Goal: Contribute content: Contribute content

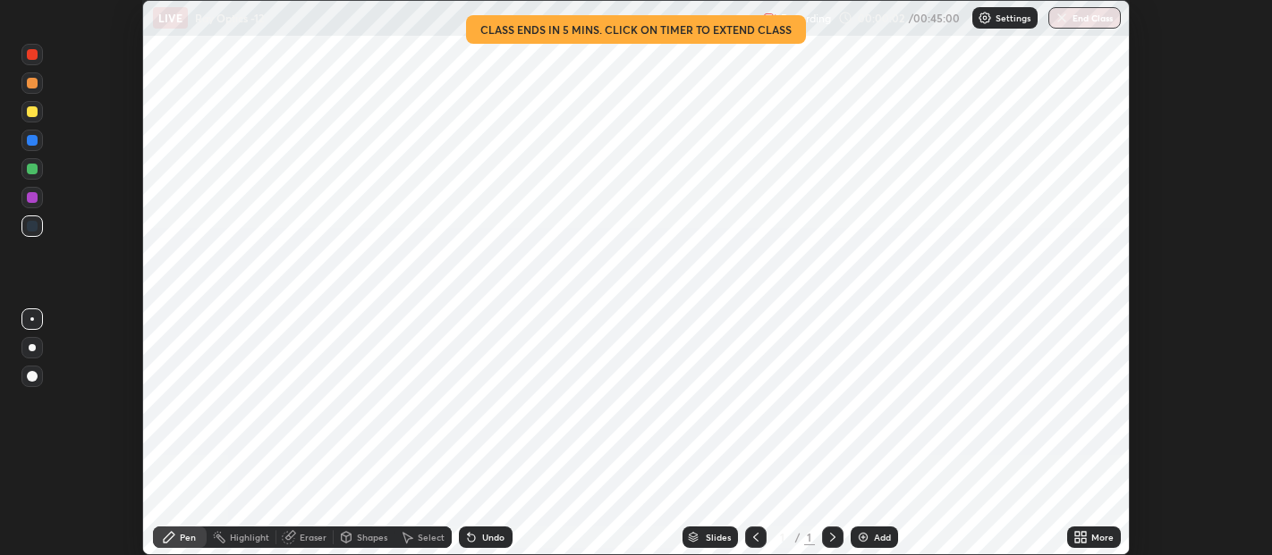
scroll to position [555, 1271]
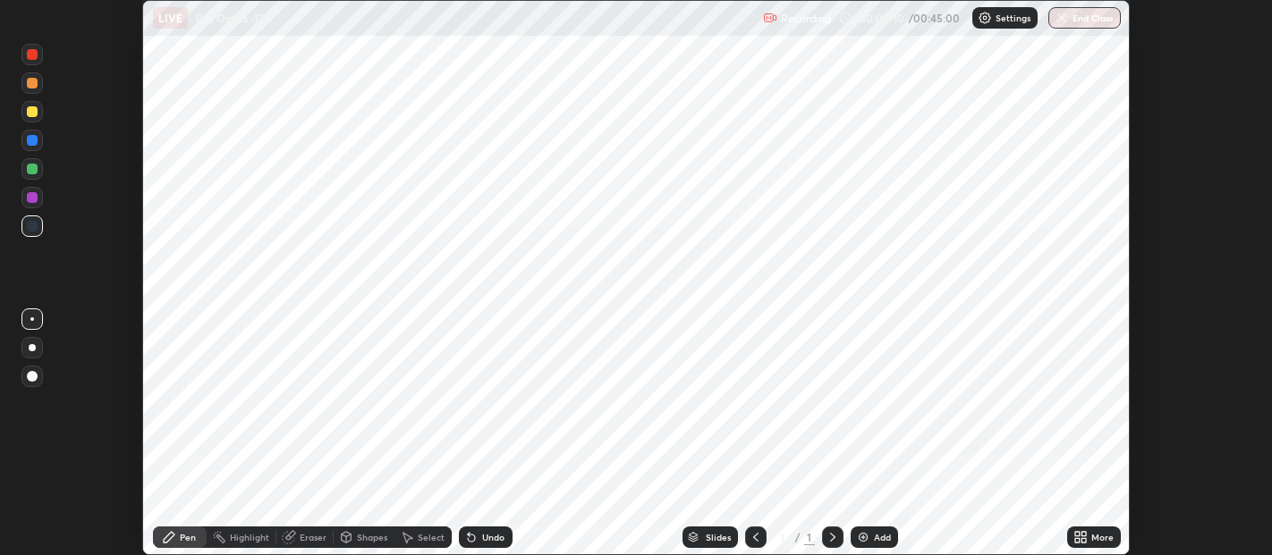
click at [1077, 537] on icon at bounding box center [1077, 534] width 4 height 4
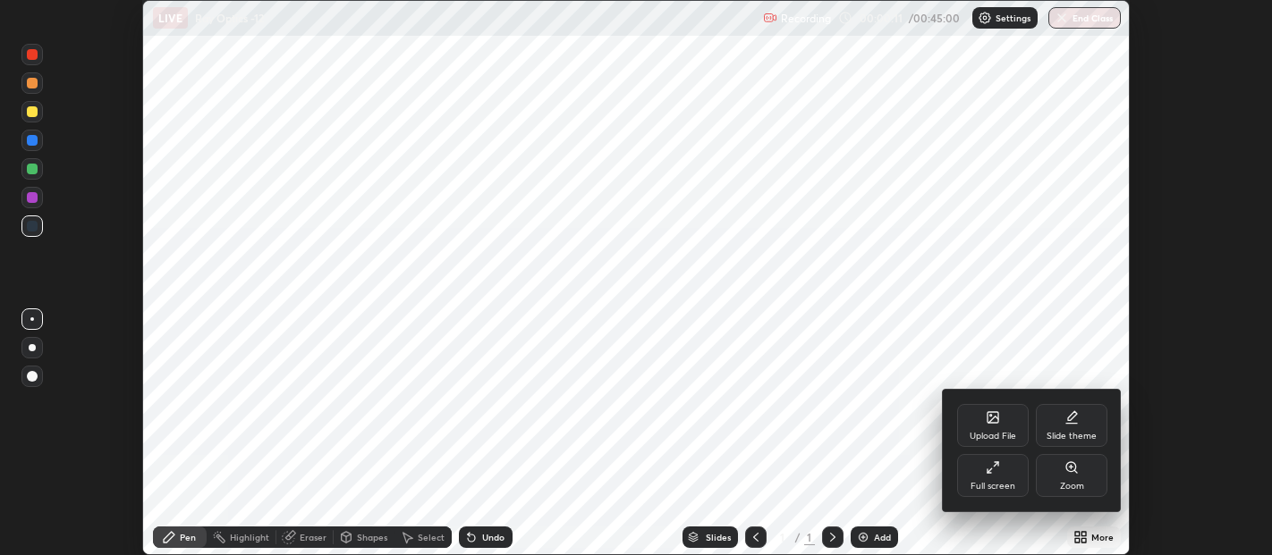
click at [1069, 420] on icon at bounding box center [1072, 415] width 9 height 9
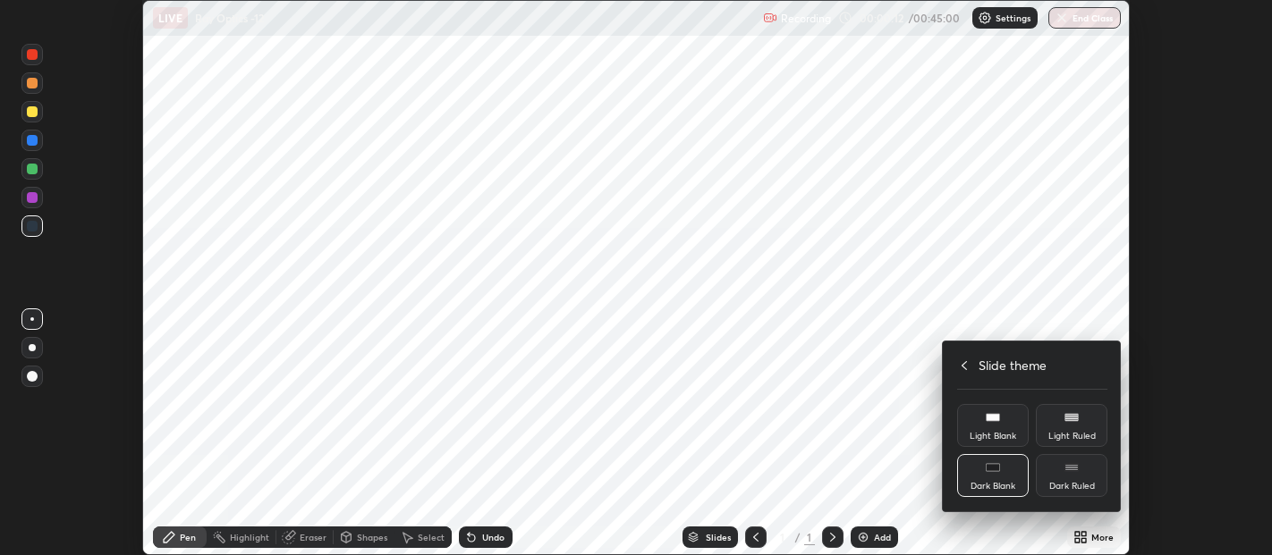
click at [1073, 469] on rect at bounding box center [1071, 469] width 13 height 1
click at [966, 360] on icon at bounding box center [964, 366] width 14 height 14
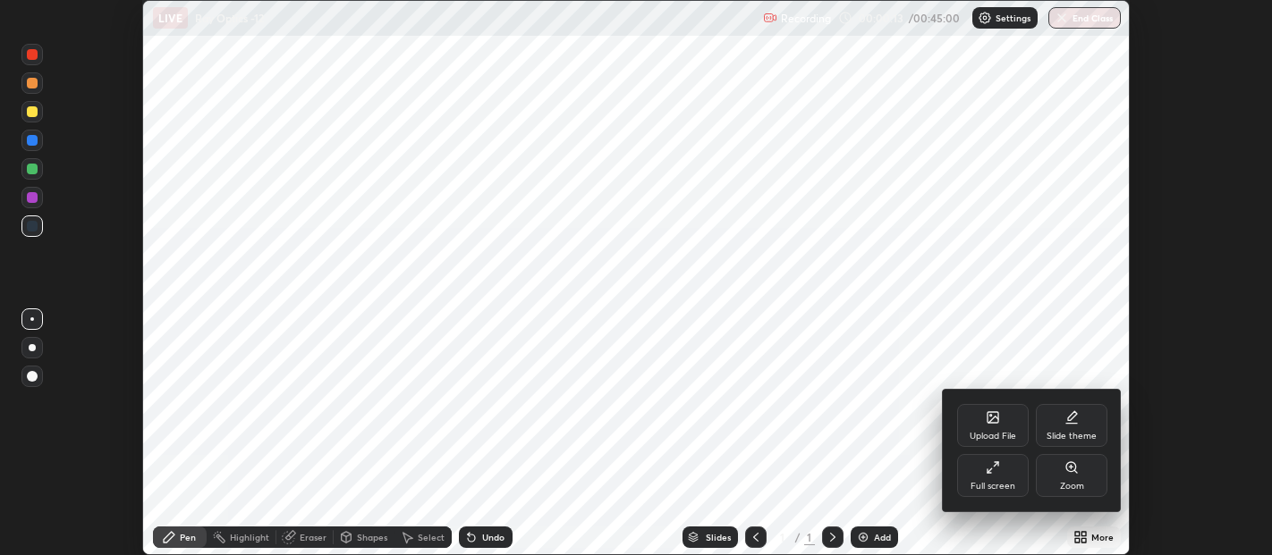
click at [874, 530] on div at bounding box center [636, 277] width 1272 height 555
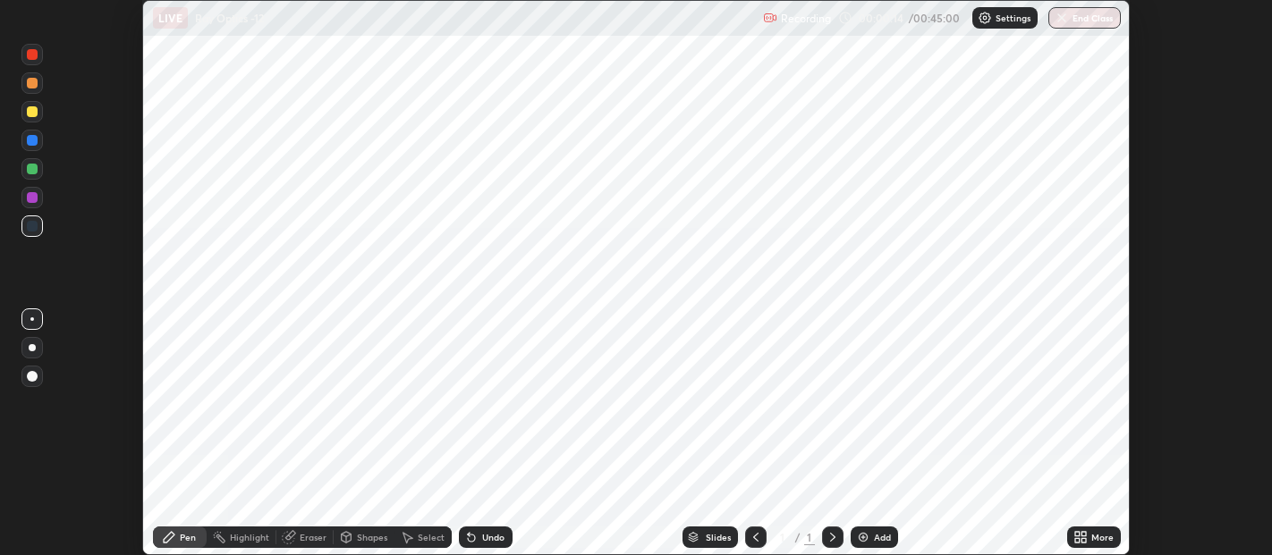
click at [879, 533] on div "Add" at bounding box center [882, 537] width 17 height 9
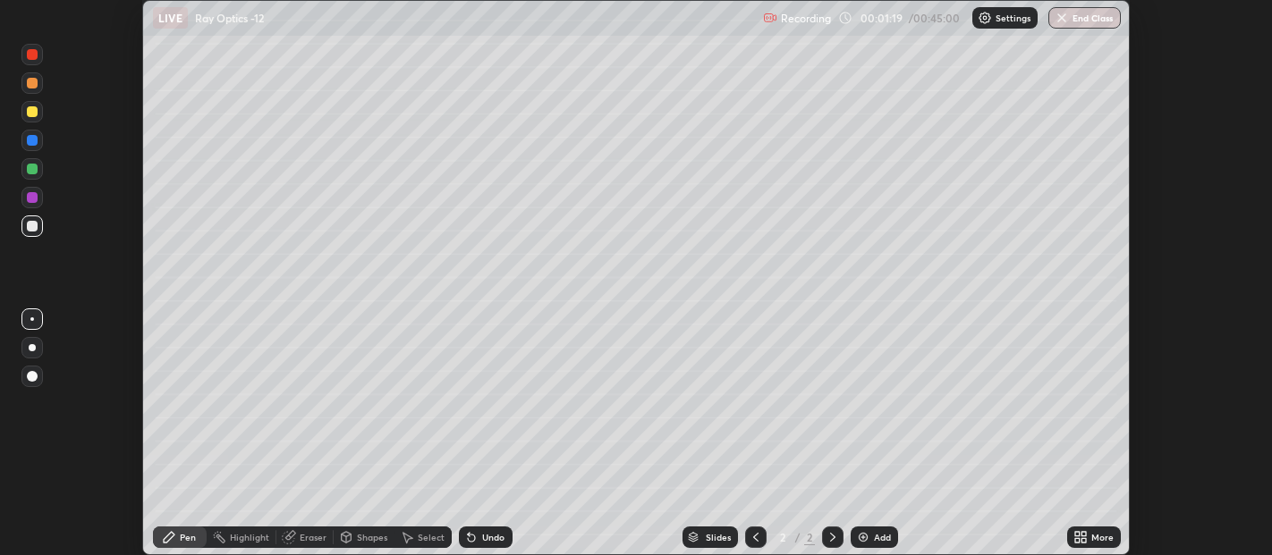
click at [1083, 534] on icon at bounding box center [1083, 534] width 4 height 4
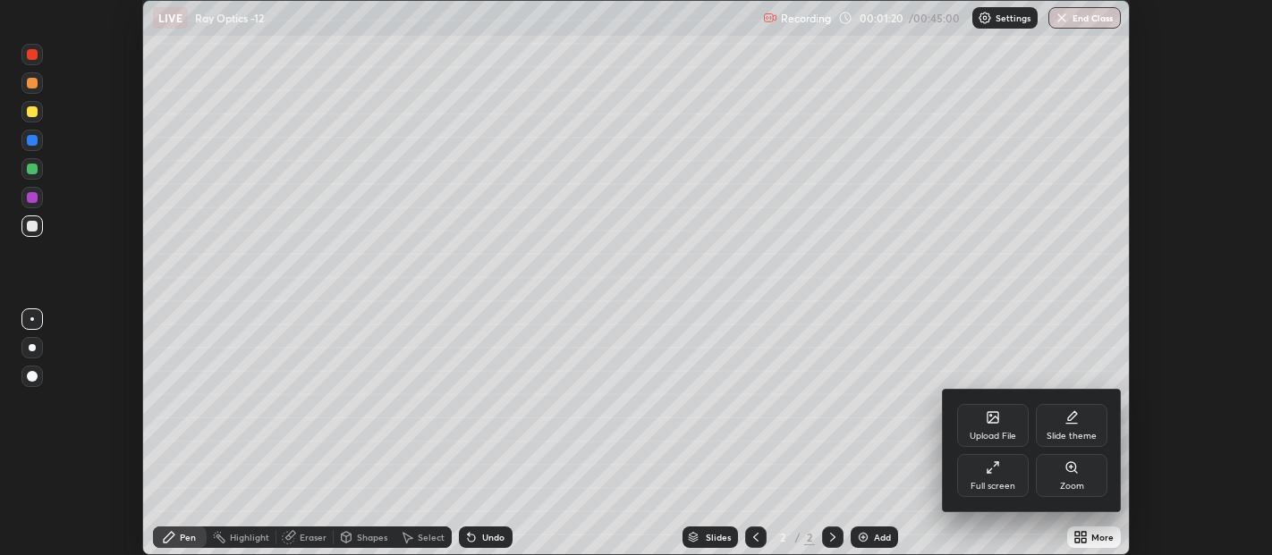
click at [993, 419] on icon at bounding box center [993, 420] width 10 height 6
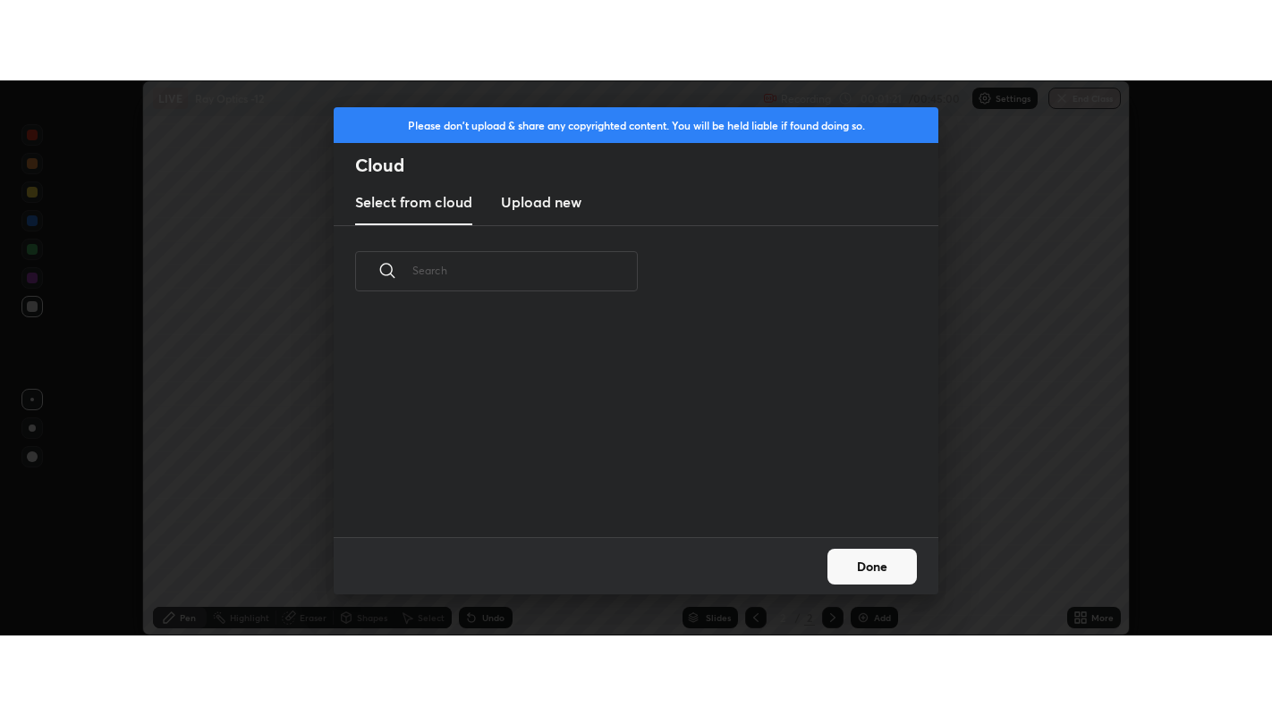
scroll to position [220, 574]
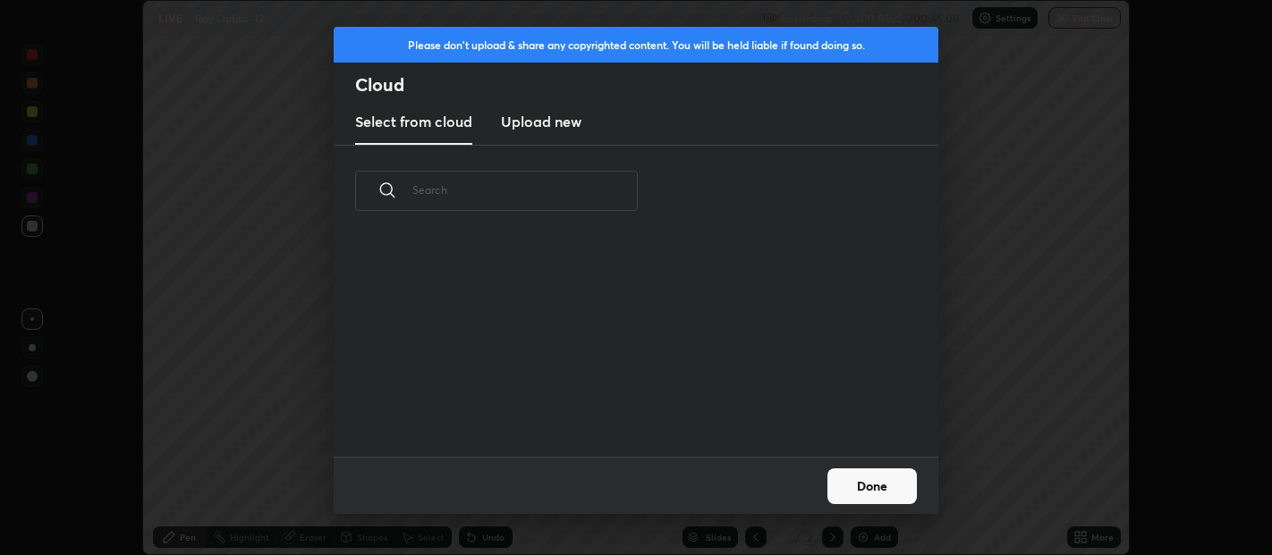
click at [561, 124] on h3 "Upload new" at bounding box center [541, 121] width 80 height 21
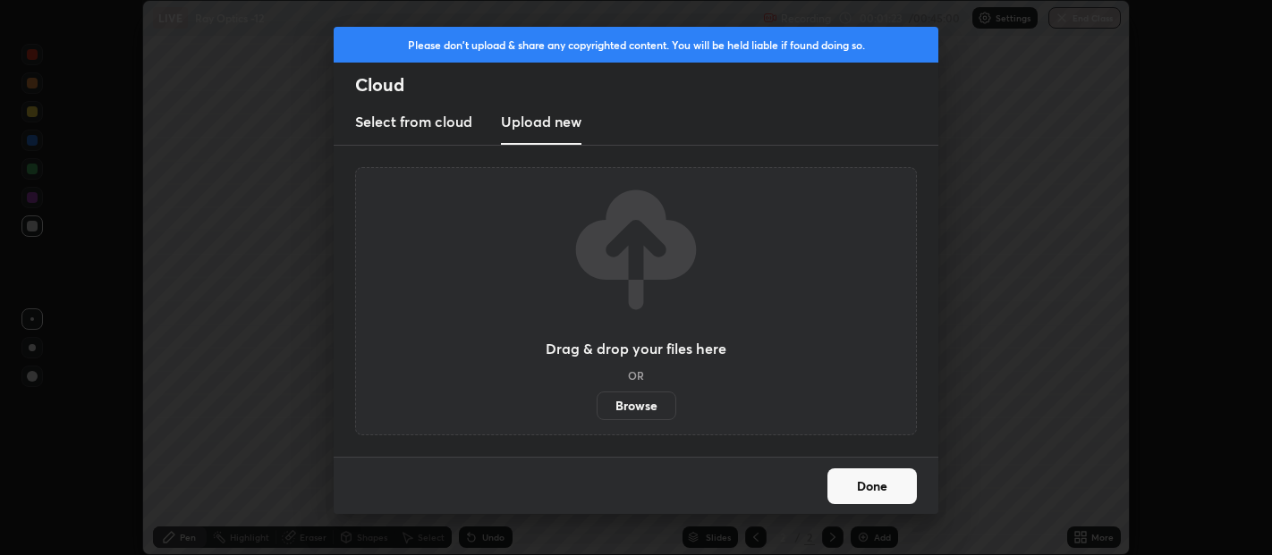
click at [624, 397] on label "Browse" at bounding box center [636, 406] width 80 height 29
click at [596, 397] on input "Browse" at bounding box center [596, 406] width 0 height 29
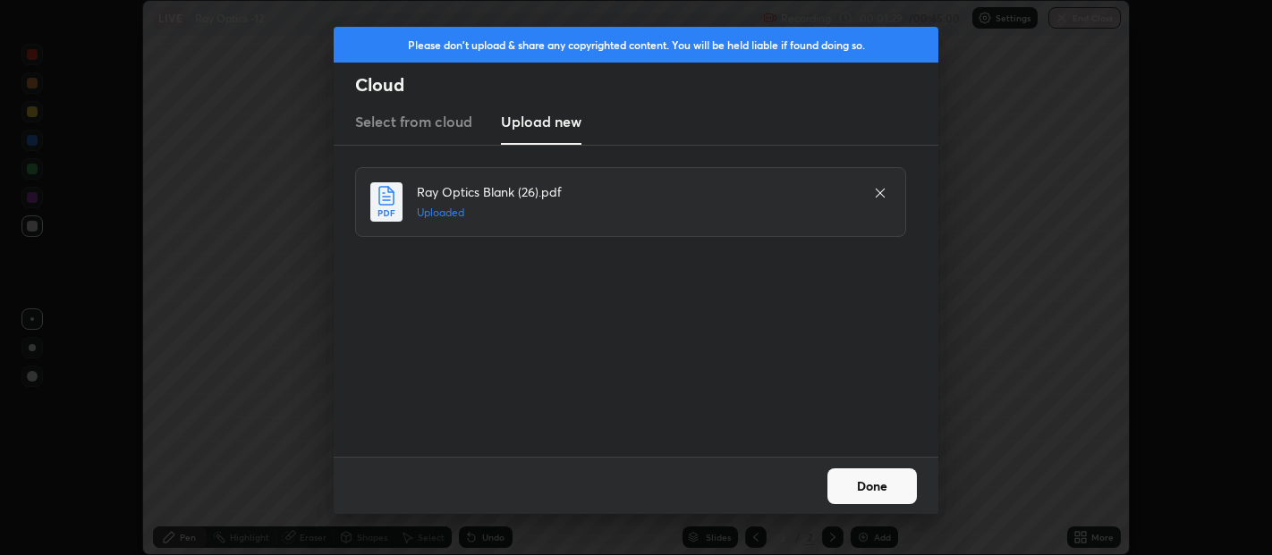
click at [871, 469] on button "Done" at bounding box center [871, 487] width 89 height 36
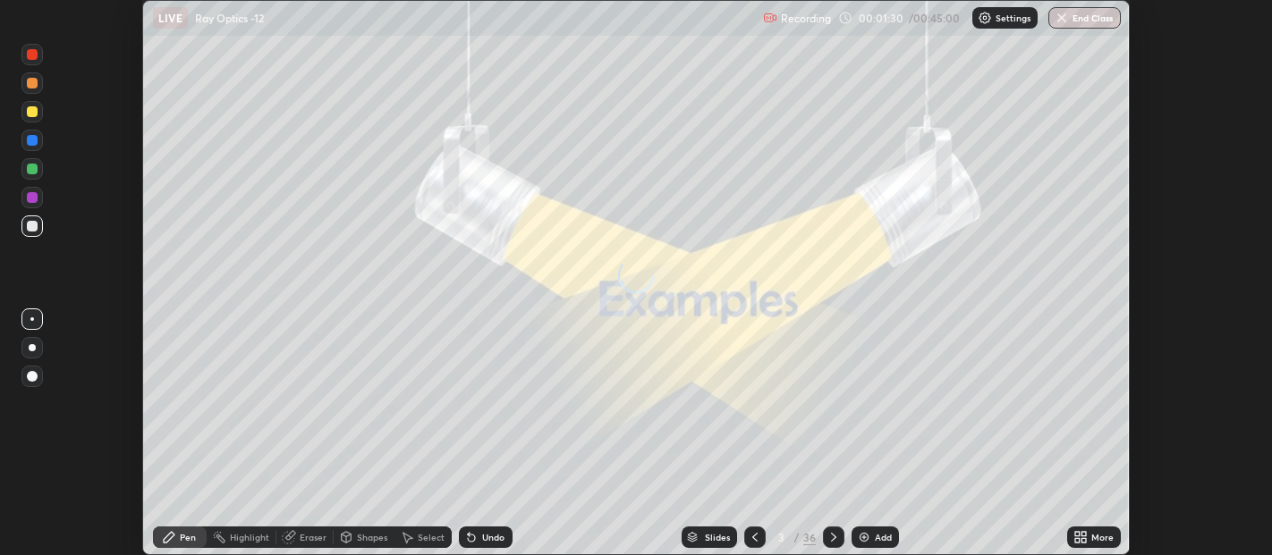
click at [1077, 536] on icon at bounding box center [1077, 534] width 4 height 4
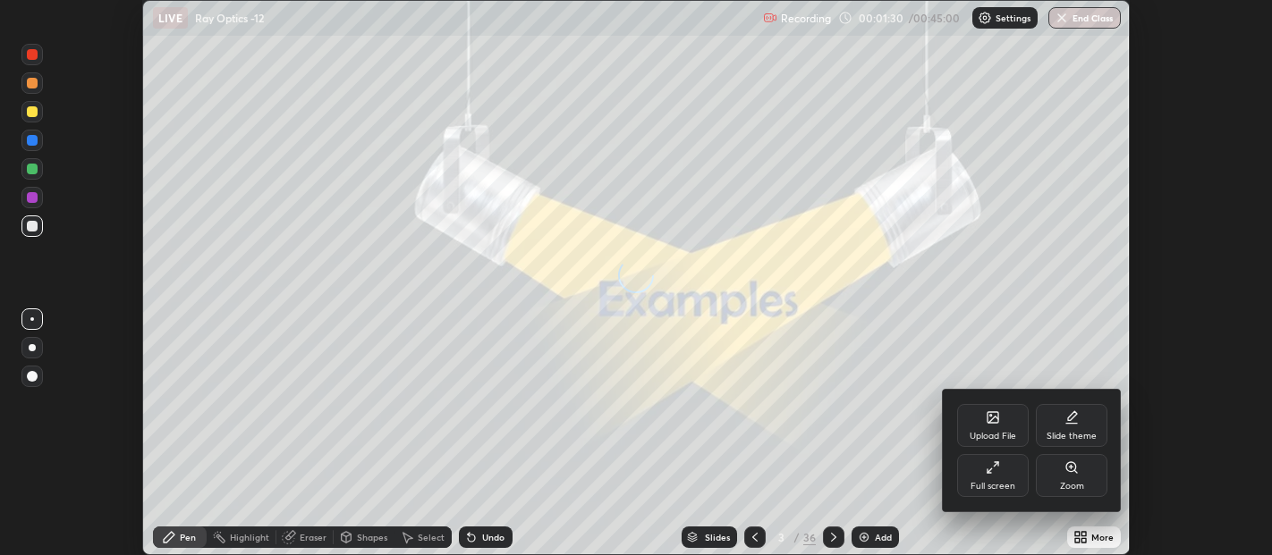
click at [989, 466] on icon at bounding box center [992, 468] width 14 height 14
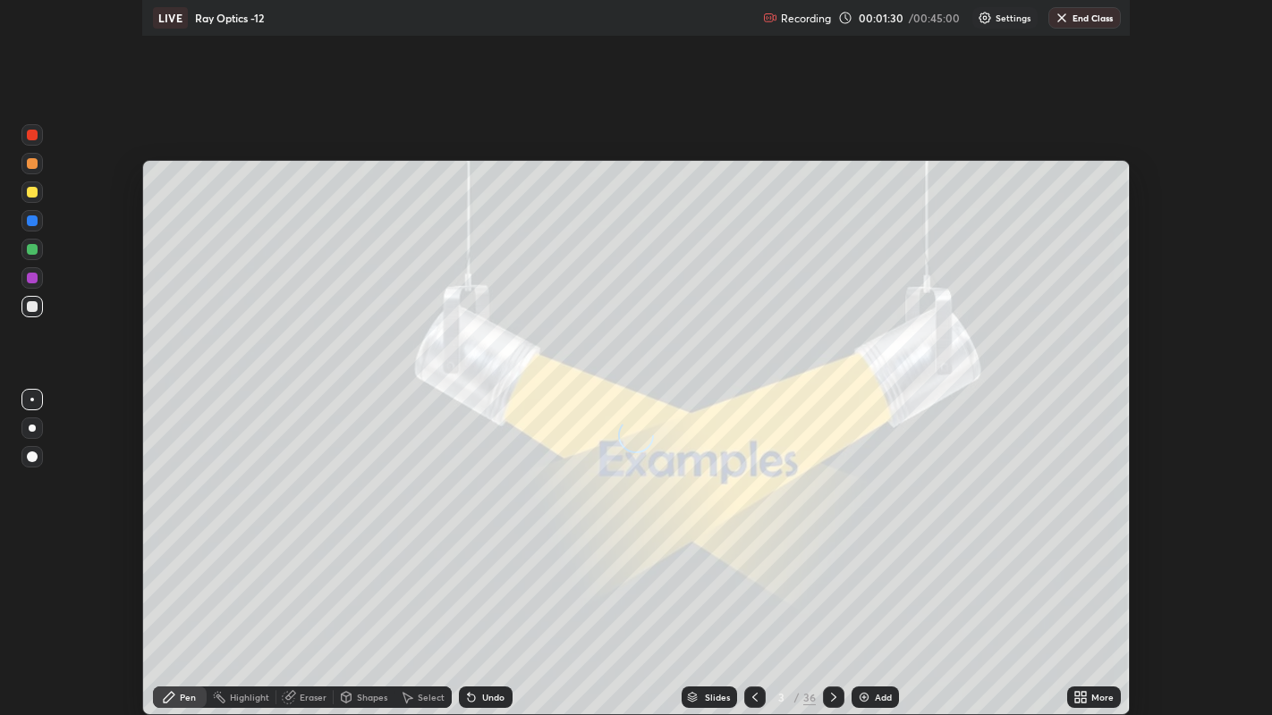
scroll to position [715, 1272]
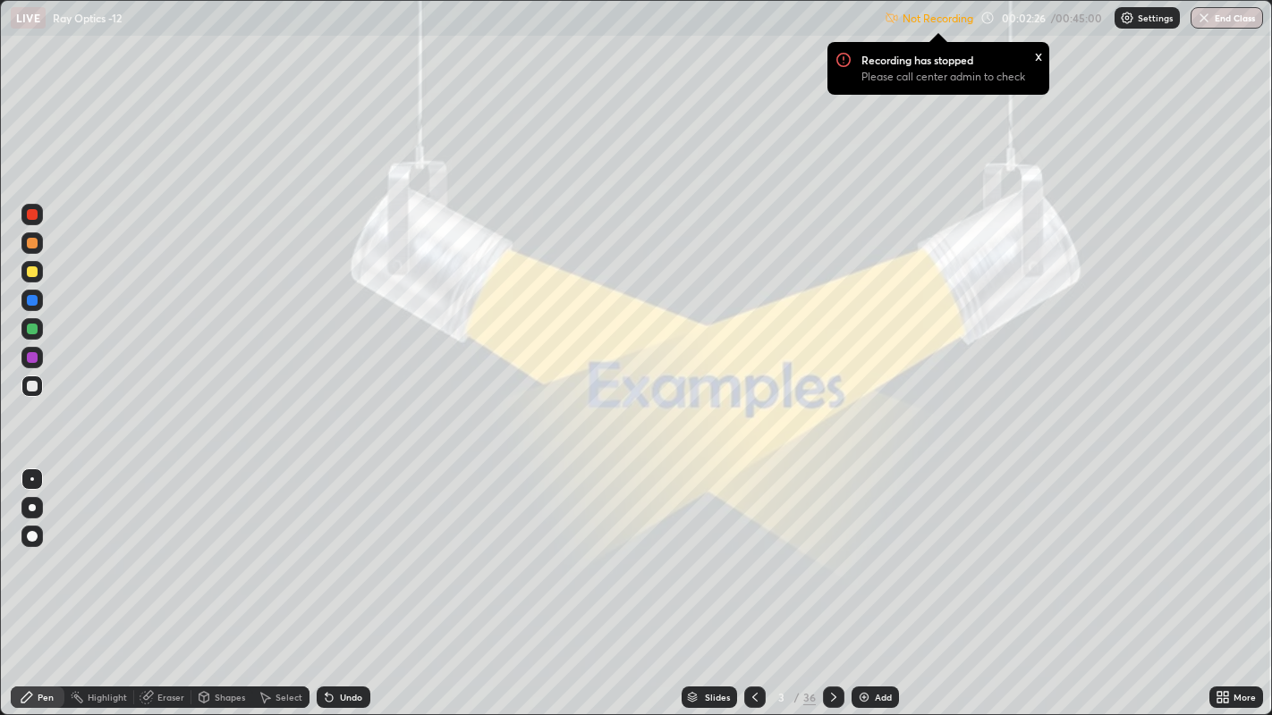
click at [1136, 18] on div "Settings" at bounding box center [1146, 17] width 65 height 21
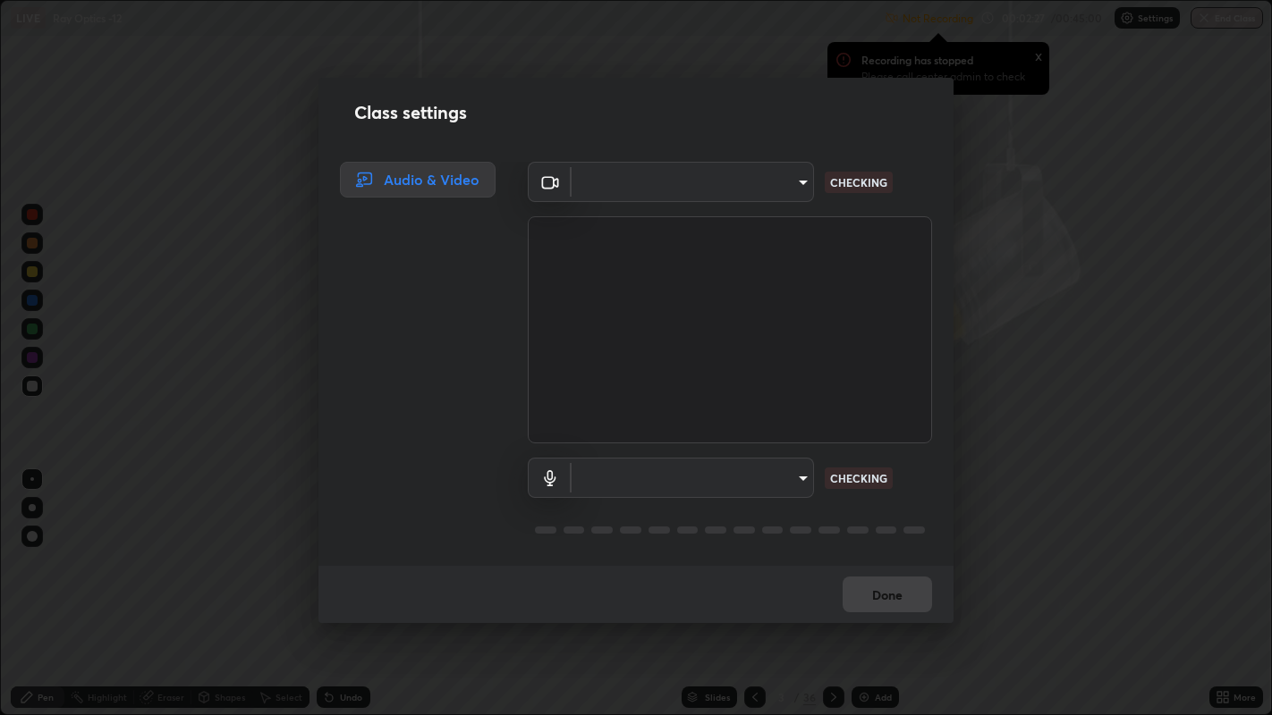
type input "0d049437951fd4140923ddd983d62ee20e888b7fe7080c9a8fddf2b3b9629313"
type input "40c86e739ed56a172ddcb7f6b95b795e1d756db5d52d7a4755805725d5d0de47"
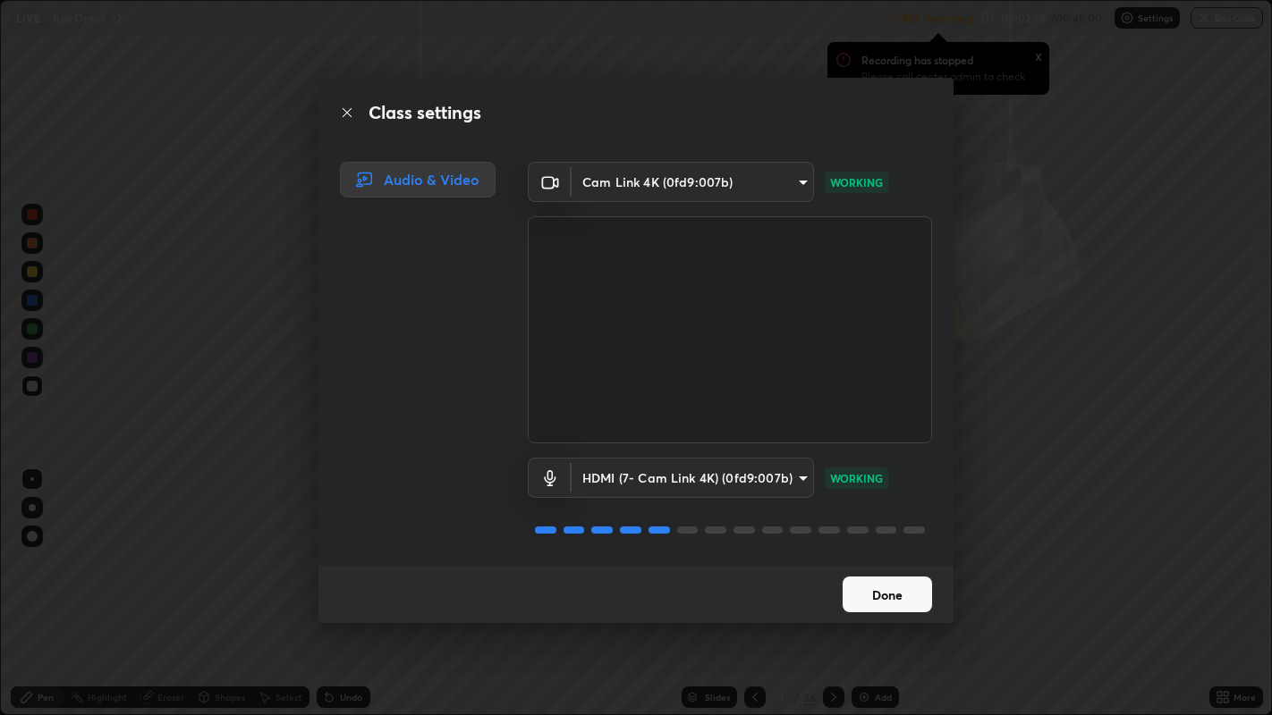
click at [894, 554] on button "Done" at bounding box center [886, 595] width 89 height 36
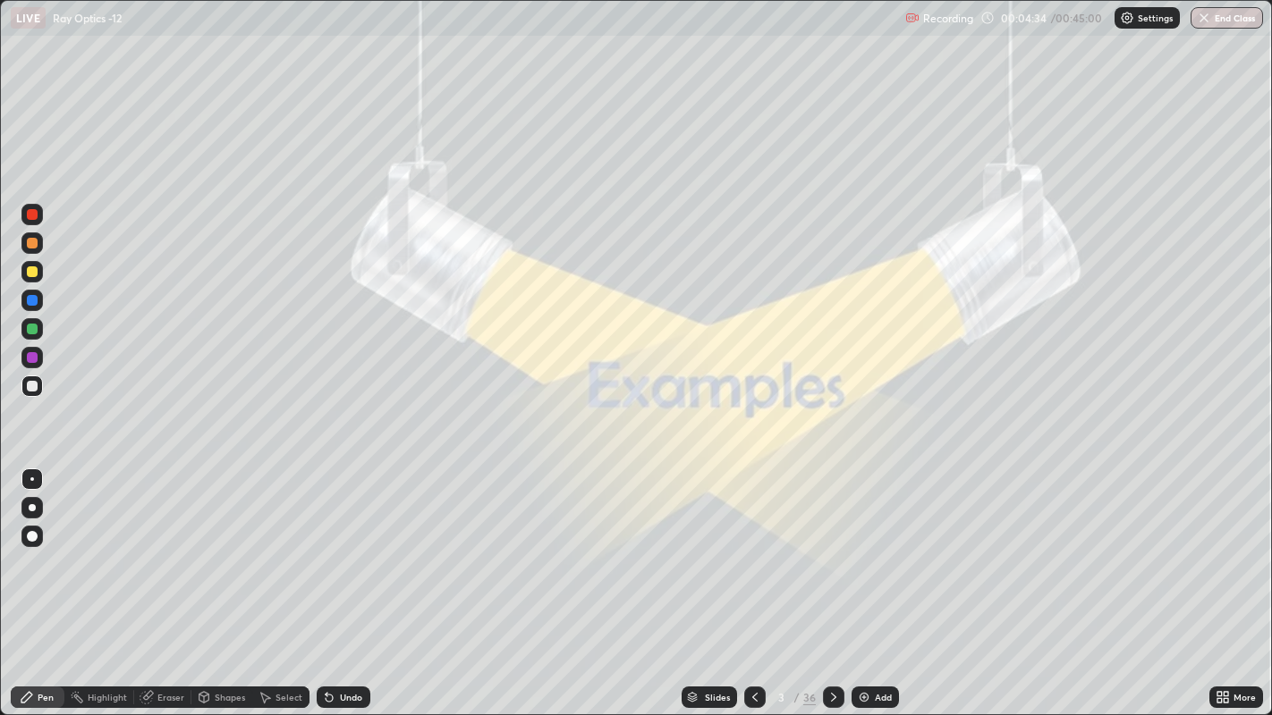
click at [870, 554] on div "Add" at bounding box center [874, 697] width 47 height 21
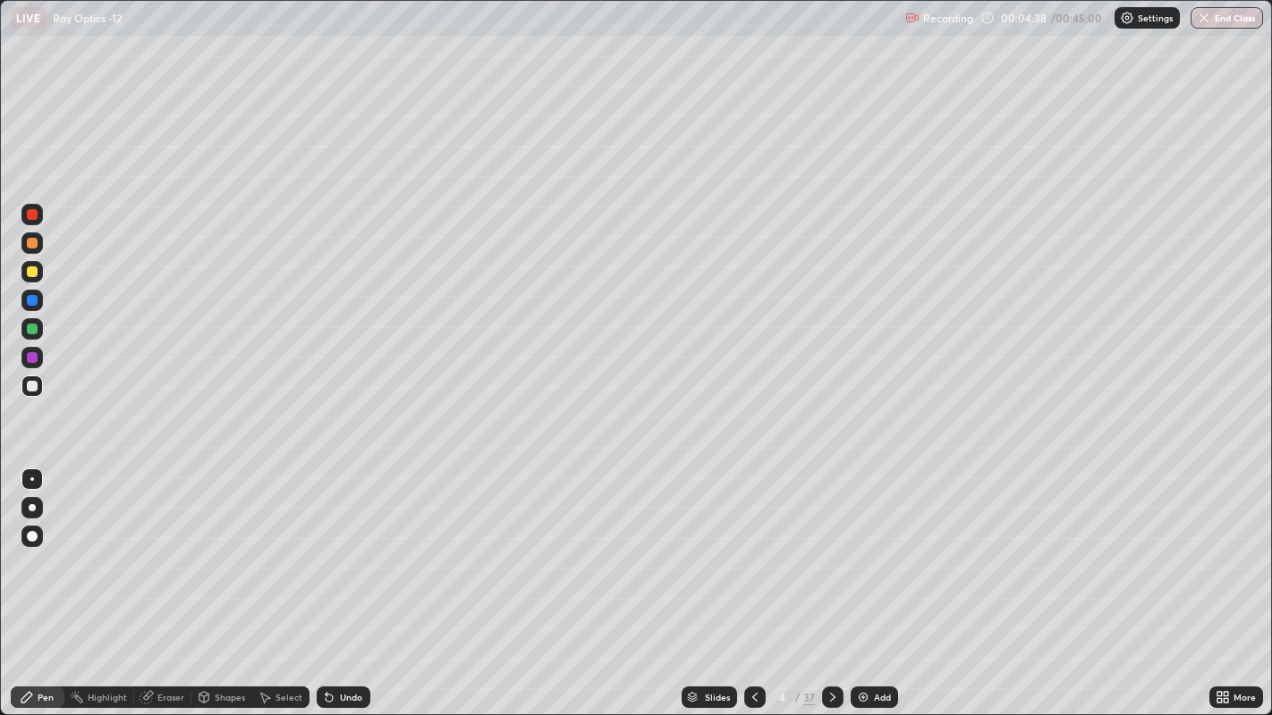
click at [832, 554] on icon at bounding box center [832, 697] width 14 height 14
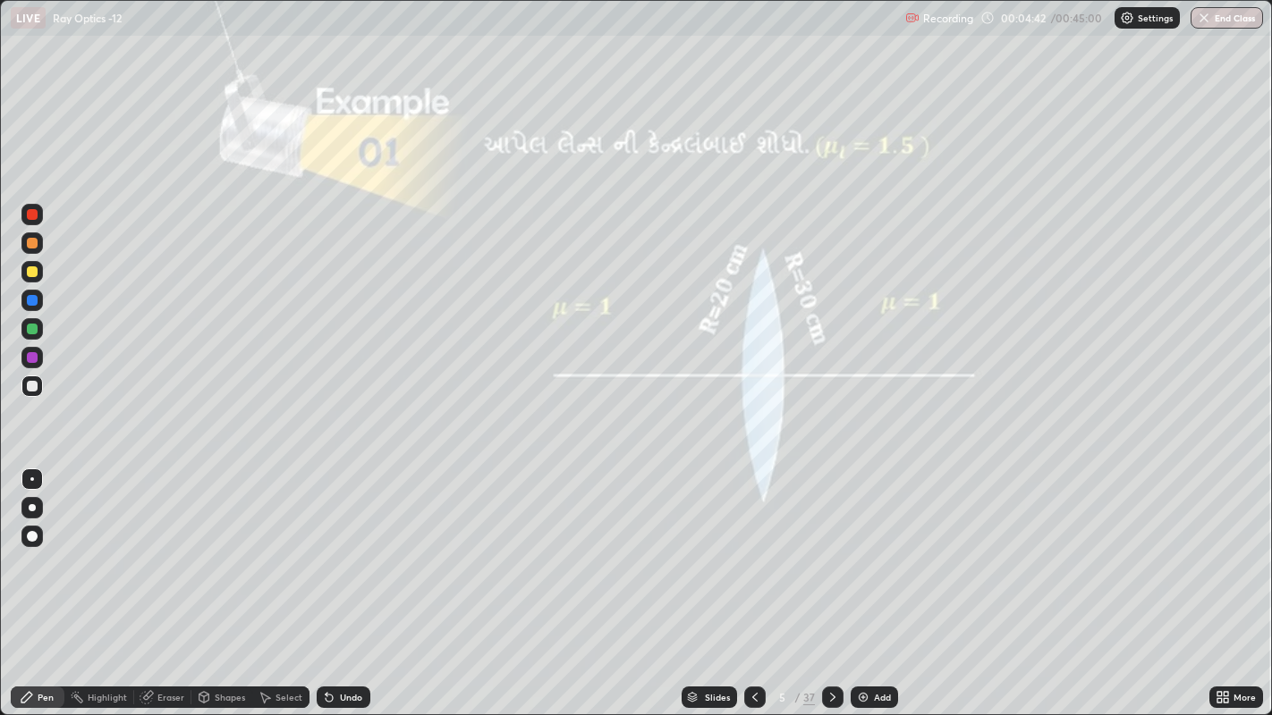
click at [753, 554] on icon at bounding box center [755, 697] width 14 height 14
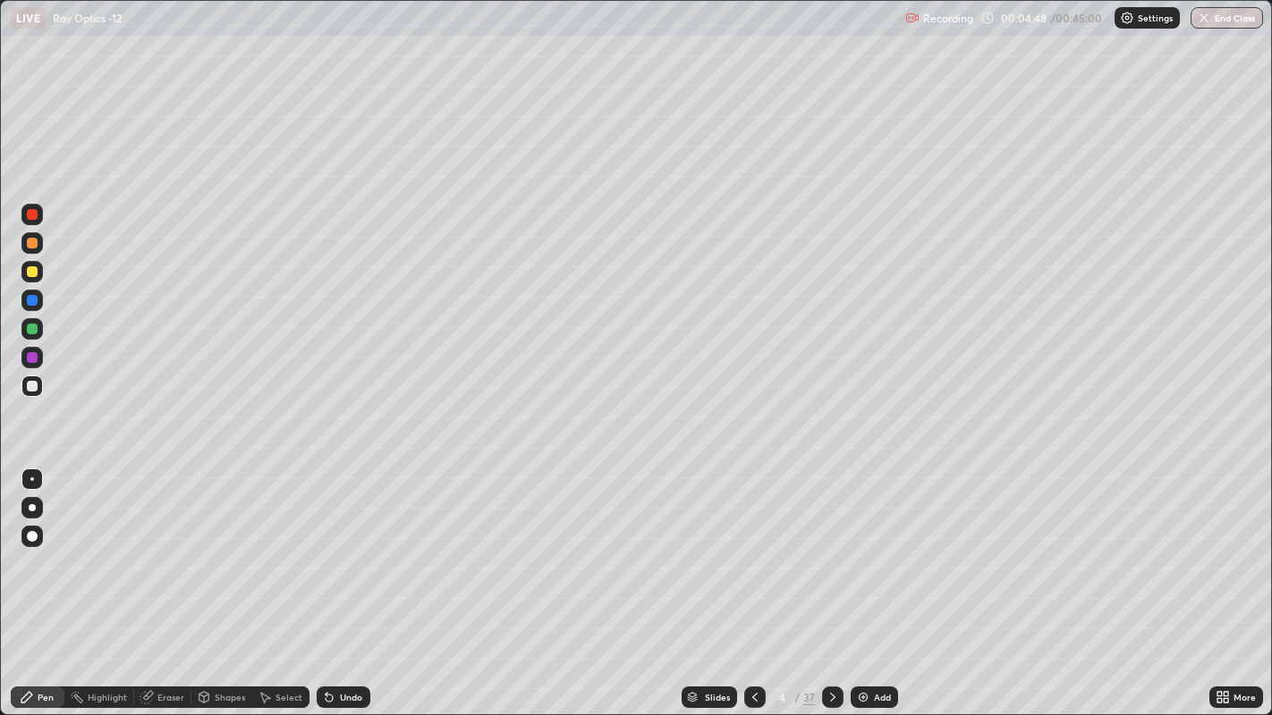
click at [31, 243] on div at bounding box center [32, 243] width 11 height 11
click at [346, 554] on div "Undo" at bounding box center [351, 697] width 22 height 9
click at [347, 554] on div "Undo" at bounding box center [351, 697] width 22 height 9
click at [25, 394] on div at bounding box center [31, 386] width 21 height 21
click at [31, 535] on div at bounding box center [32, 536] width 11 height 11
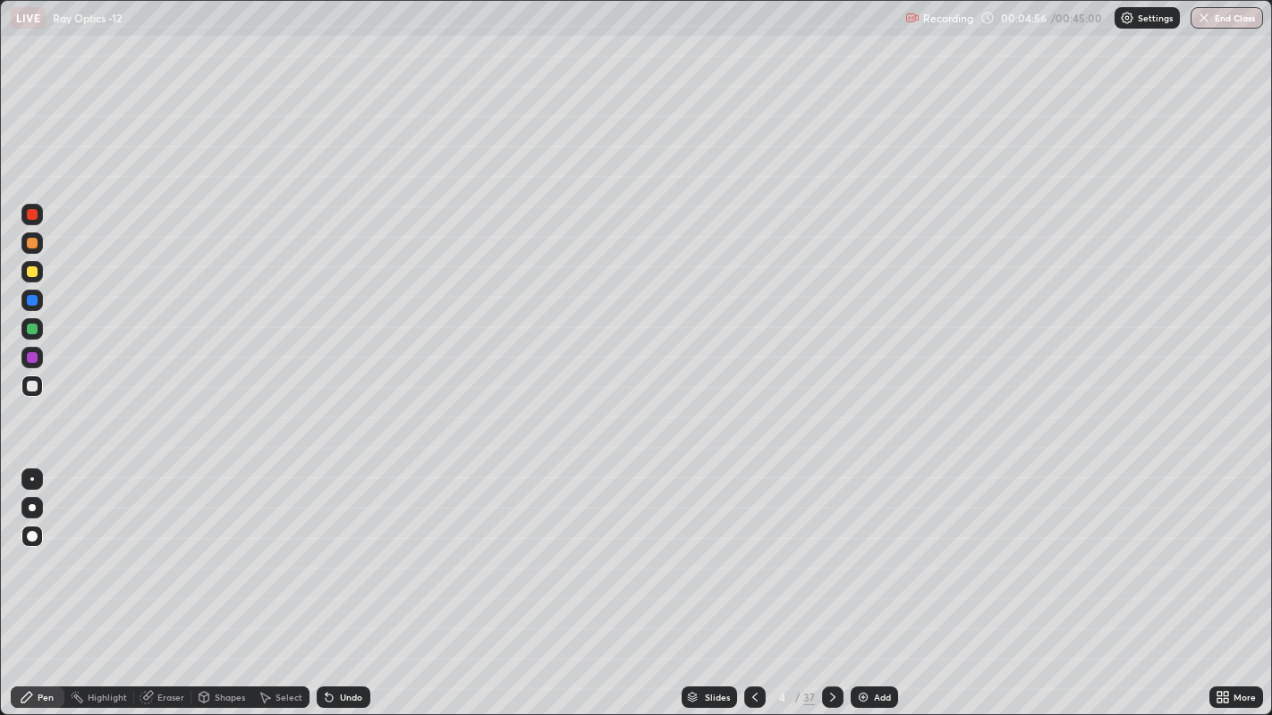
click at [31, 243] on div at bounding box center [32, 243] width 11 height 11
click at [828, 554] on div at bounding box center [832, 697] width 21 height 21
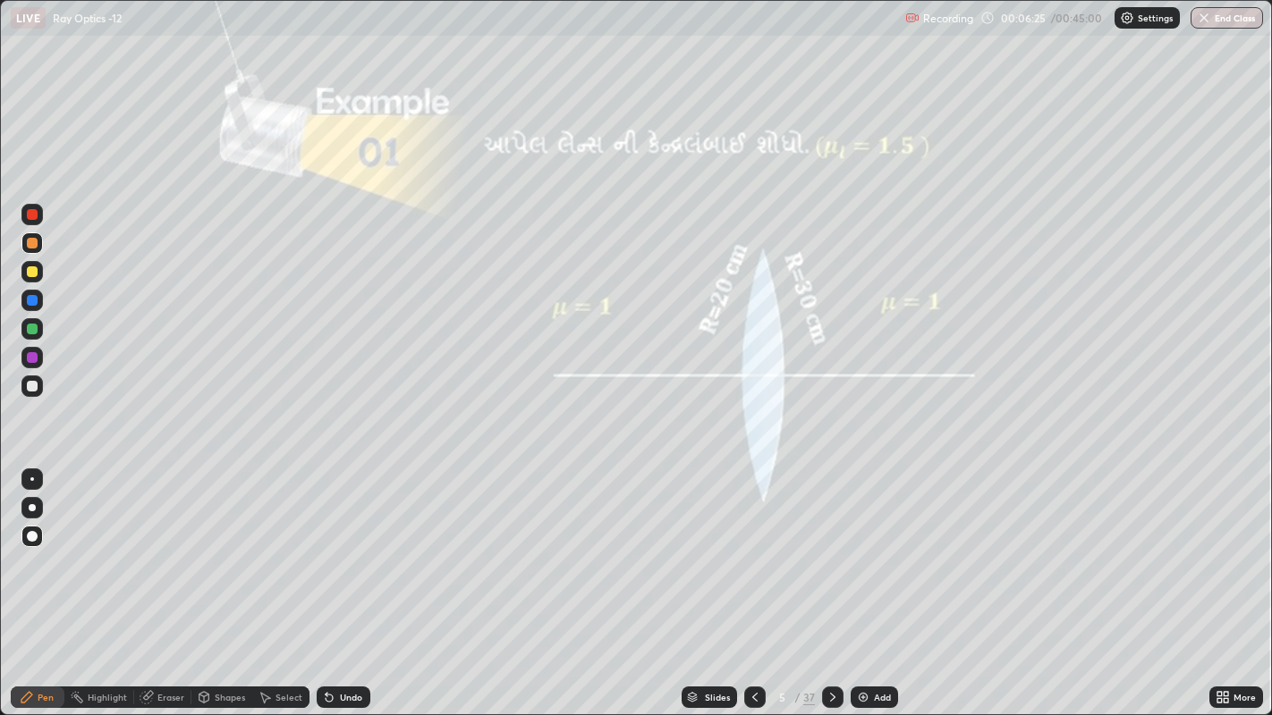
click at [33, 273] on div at bounding box center [32, 271] width 11 height 11
click at [340, 554] on div "Undo" at bounding box center [351, 697] width 22 height 9
click at [831, 554] on icon at bounding box center [832, 697] width 14 height 14
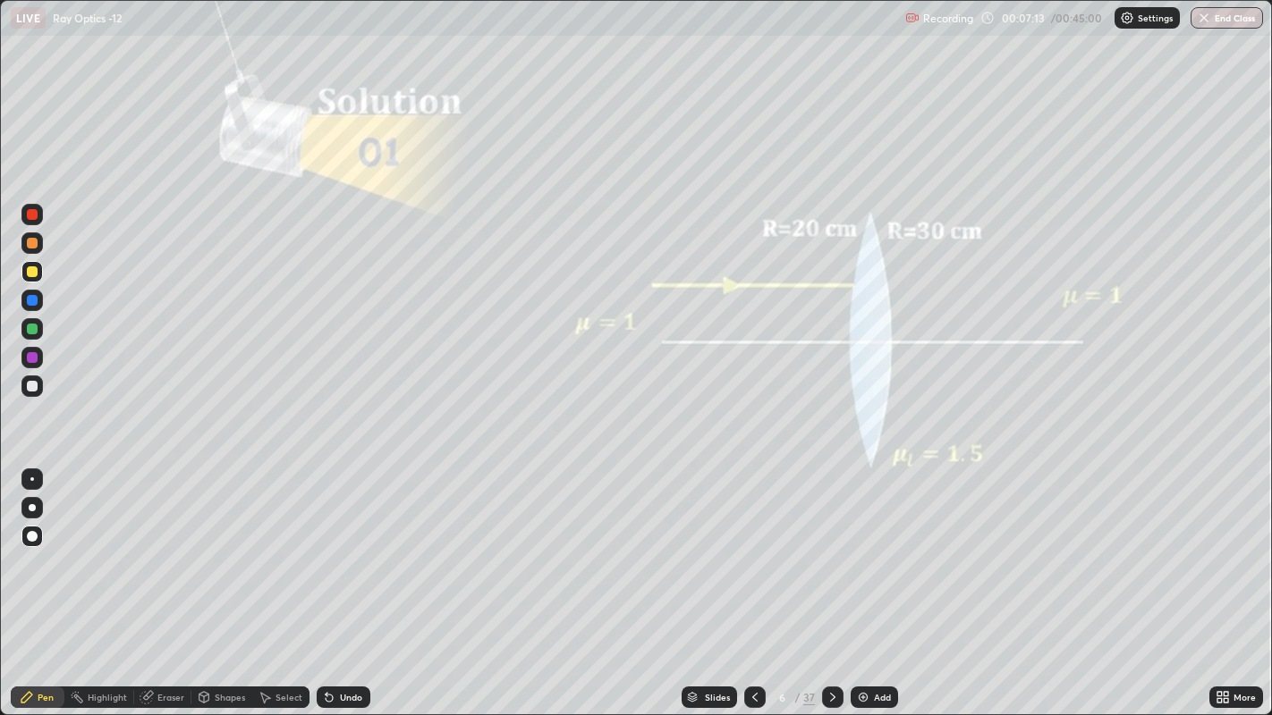
click at [831, 554] on icon at bounding box center [832, 697] width 14 height 14
click at [753, 554] on icon at bounding box center [755, 697] width 14 height 14
click at [831, 554] on icon at bounding box center [832, 697] width 14 height 14
click at [34, 243] on div at bounding box center [32, 243] width 11 height 11
click at [349, 554] on div "Undo" at bounding box center [351, 697] width 22 height 9
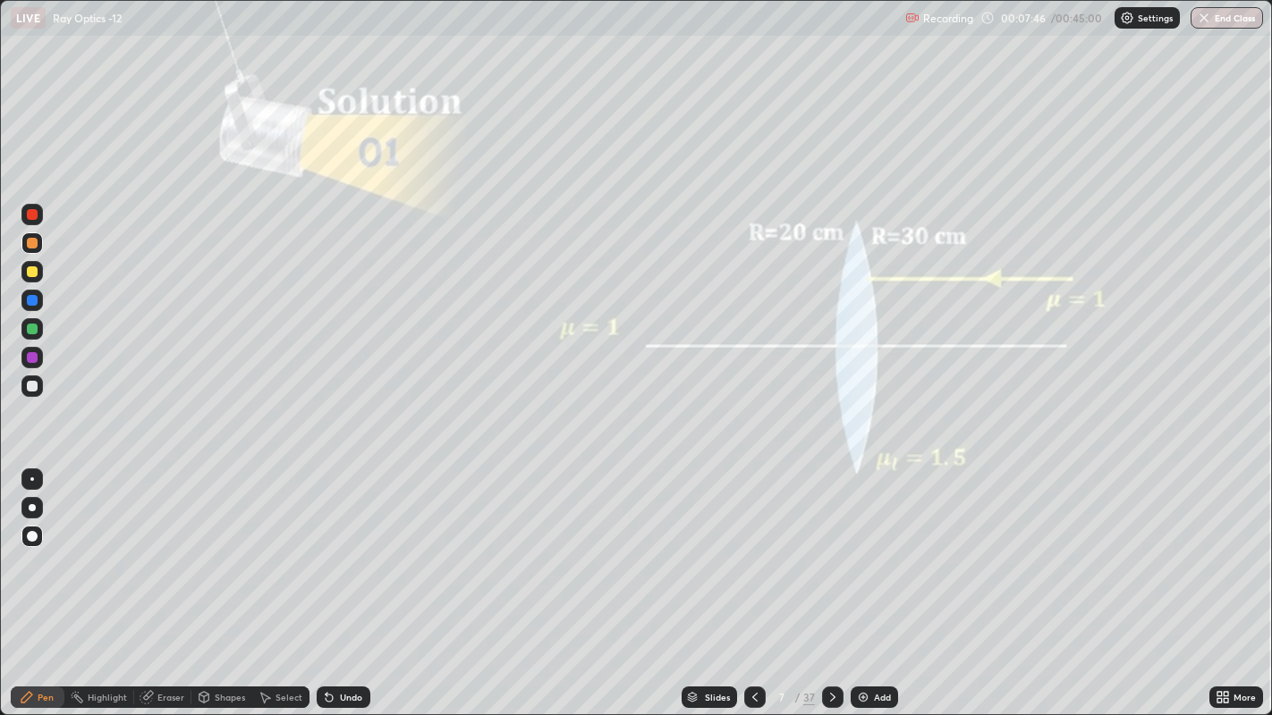
click at [342, 554] on div "Undo" at bounding box center [351, 697] width 22 height 9
click at [341, 554] on div "Undo" at bounding box center [351, 697] width 22 height 9
click at [31, 273] on div at bounding box center [32, 271] width 11 height 11
click at [832, 554] on icon at bounding box center [832, 697] width 14 height 14
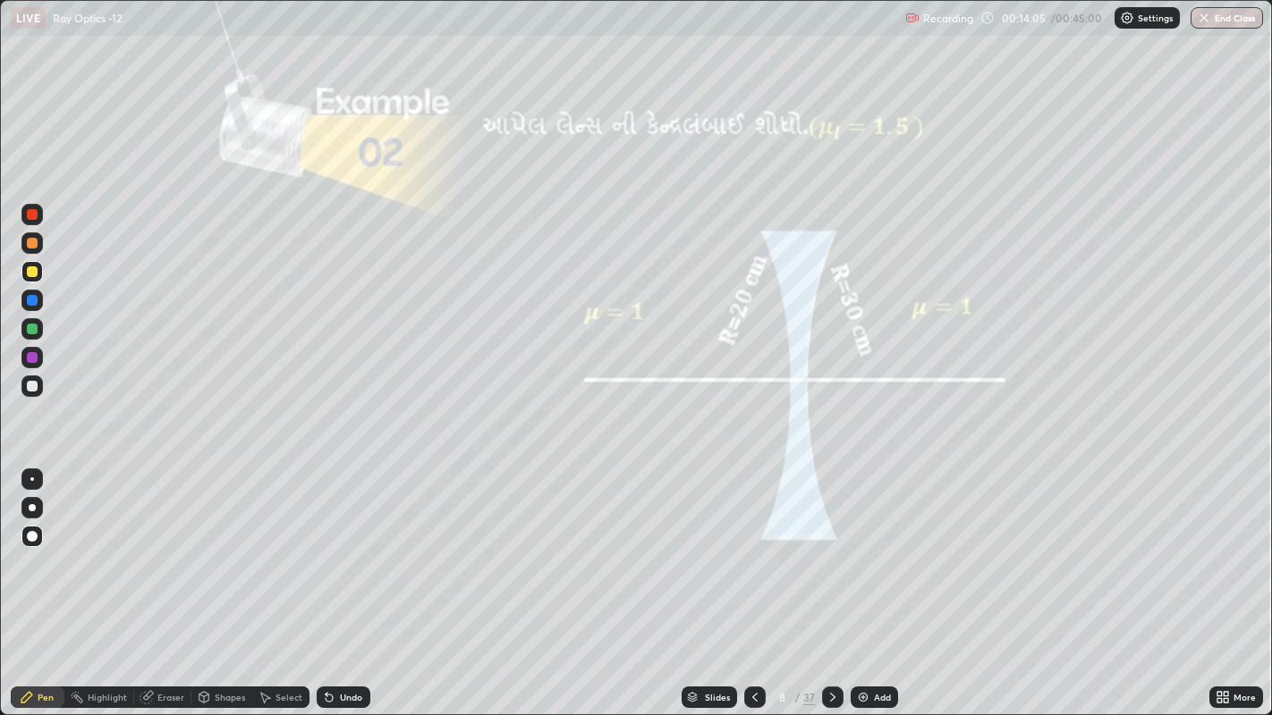
click at [829, 554] on icon at bounding box center [832, 697] width 14 height 14
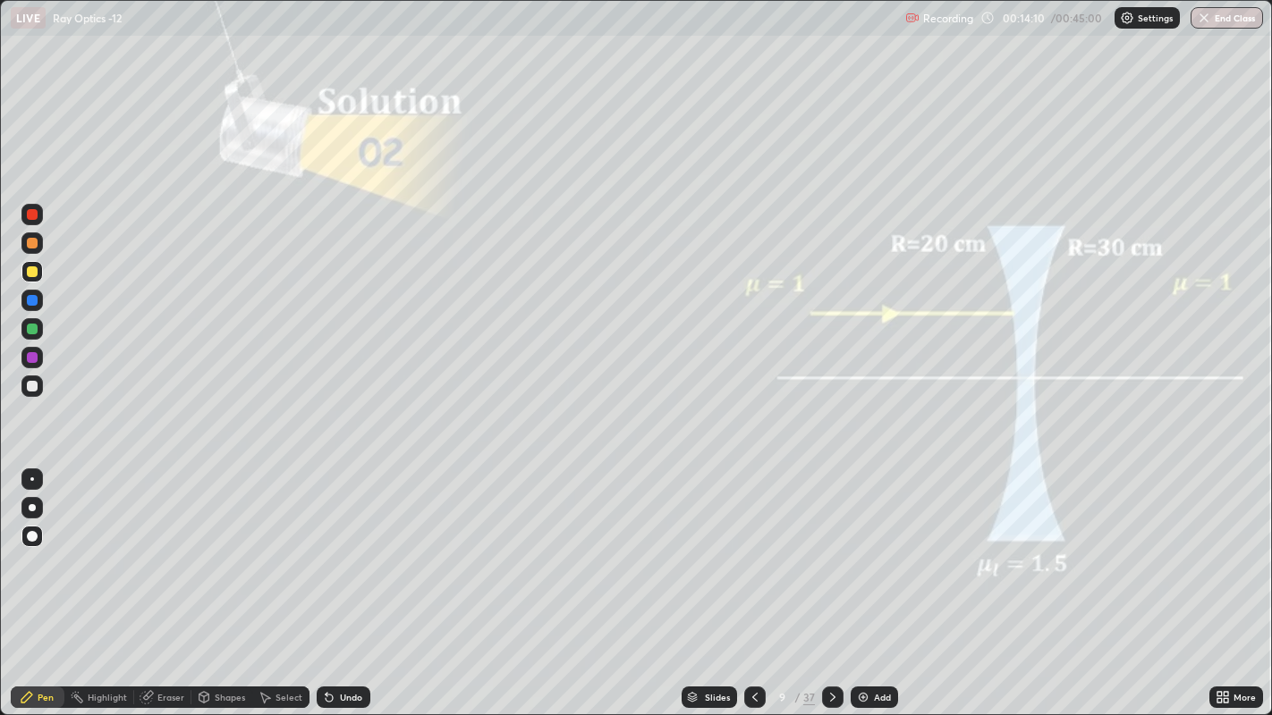
click at [34, 245] on div at bounding box center [32, 243] width 11 height 11
click at [34, 391] on div at bounding box center [32, 386] width 11 height 11
click at [31, 244] on div at bounding box center [32, 243] width 11 height 11
click at [831, 554] on icon at bounding box center [832, 697] width 14 height 14
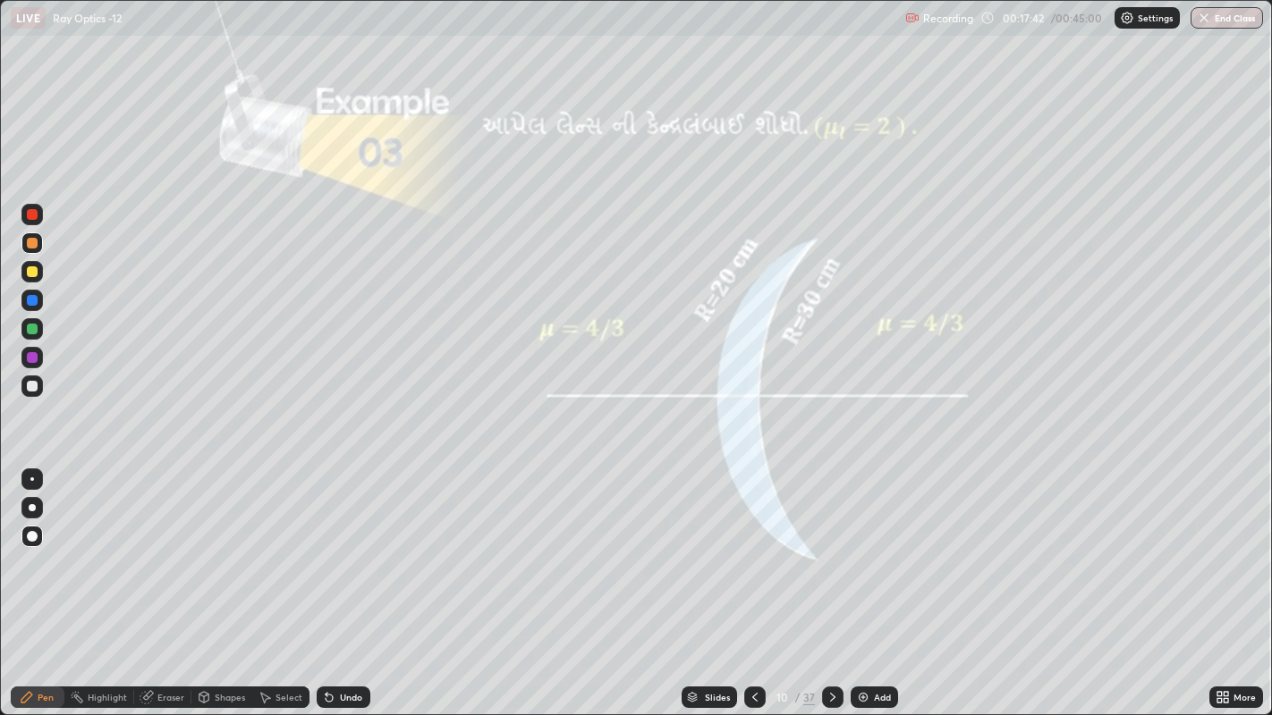
click at [31, 273] on div at bounding box center [32, 271] width 11 height 11
click at [28, 246] on div at bounding box center [32, 243] width 11 height 11
click at [34, 275] on div at bounding box center [32, 271] width 11 height 11
click at [831, 554] on div at bounding box center [832, 697] width 21 height 21
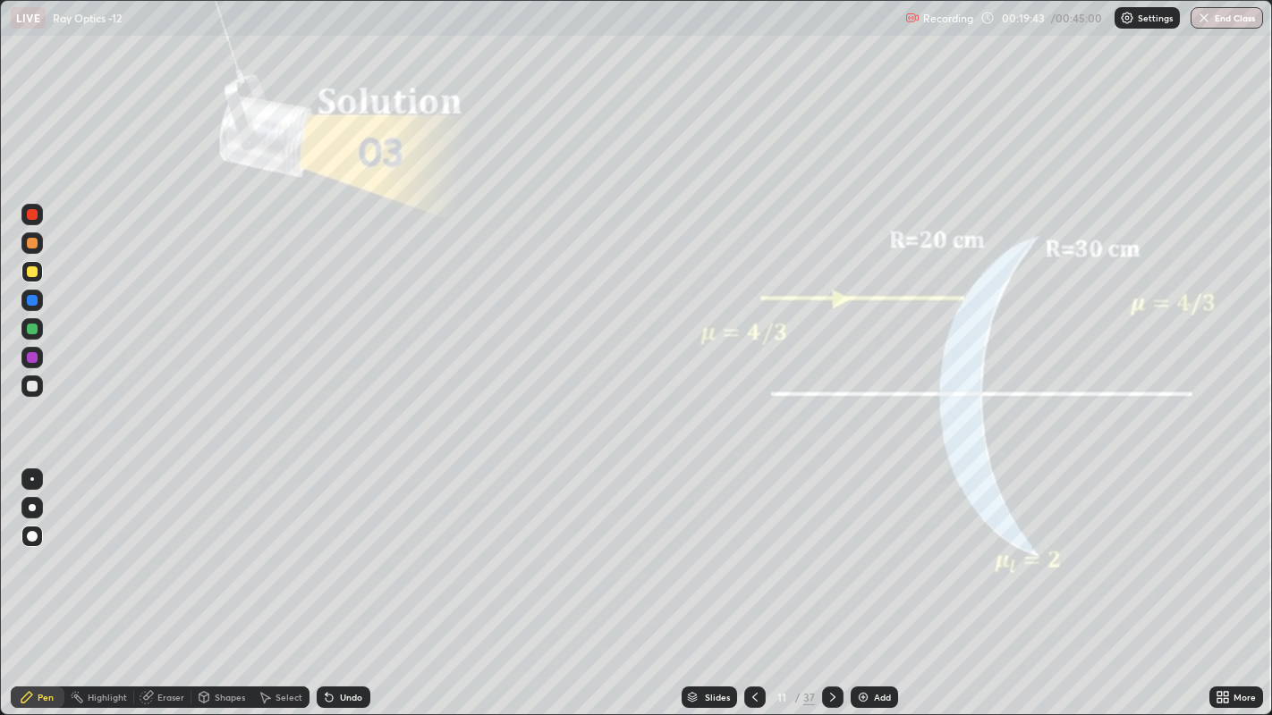
click at [32, 248] on div at bounding box center [32, 243] width 11 height 11
click at [31, 273] on div at bounding box center [32, 271] width 11 height 11
click at [229, 554] on div "Shapes" at bounding box center [221, 697] width 61 height 21
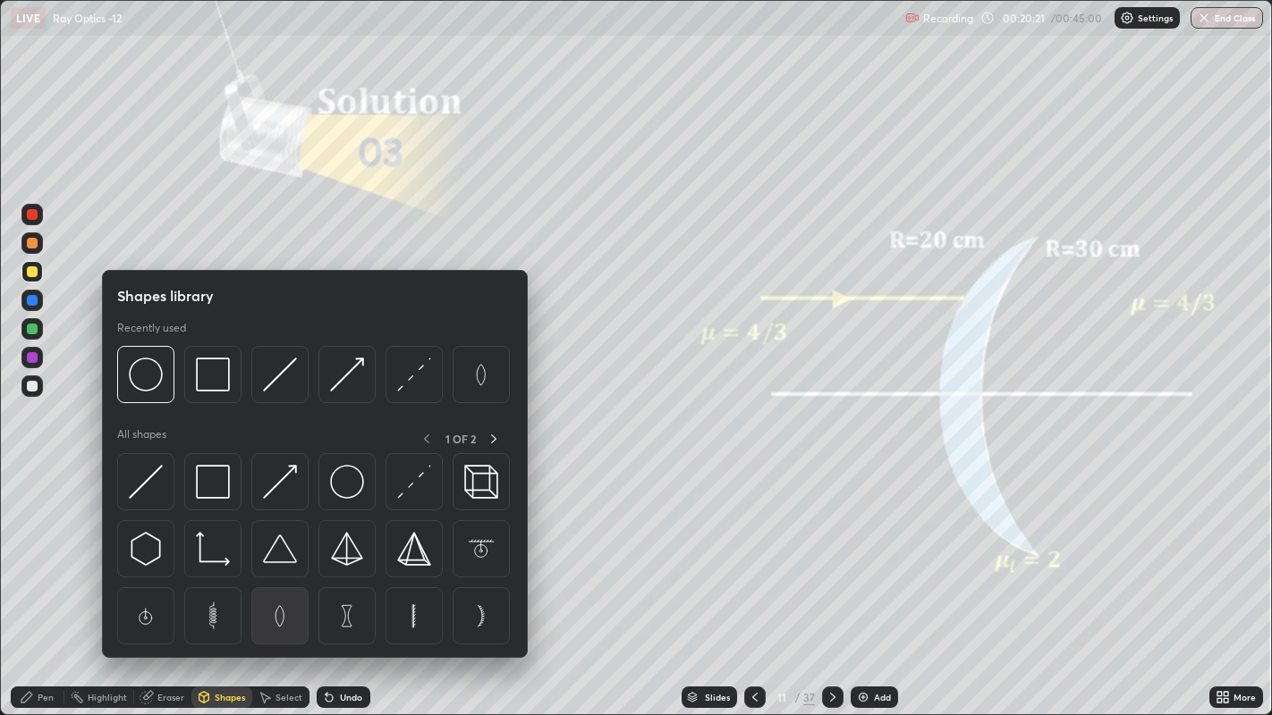
click at [277, 554] on img at bounding box center [280, 616] width 34 height 34
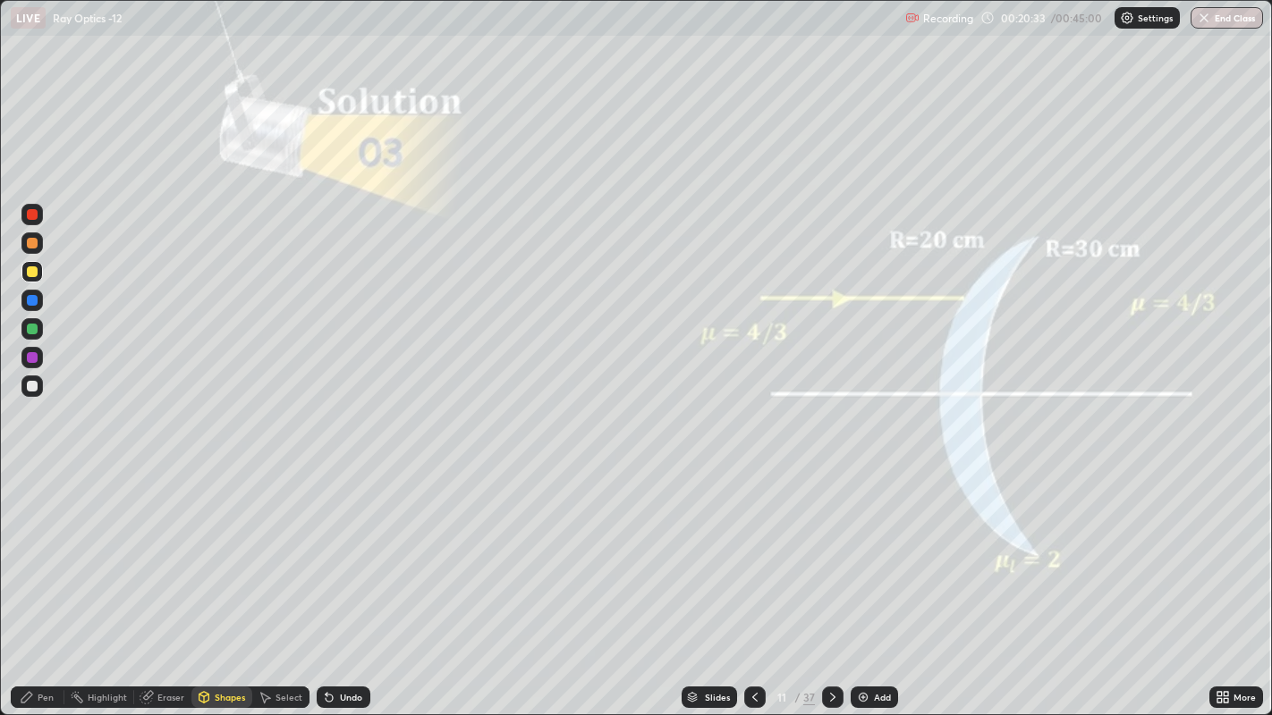
click at [42, 554] on div "Pen" at bounding box center [46, 697] width 16 height 9
click at [829, 554] on icon at bounding box center [832, 697] width 14 height 14
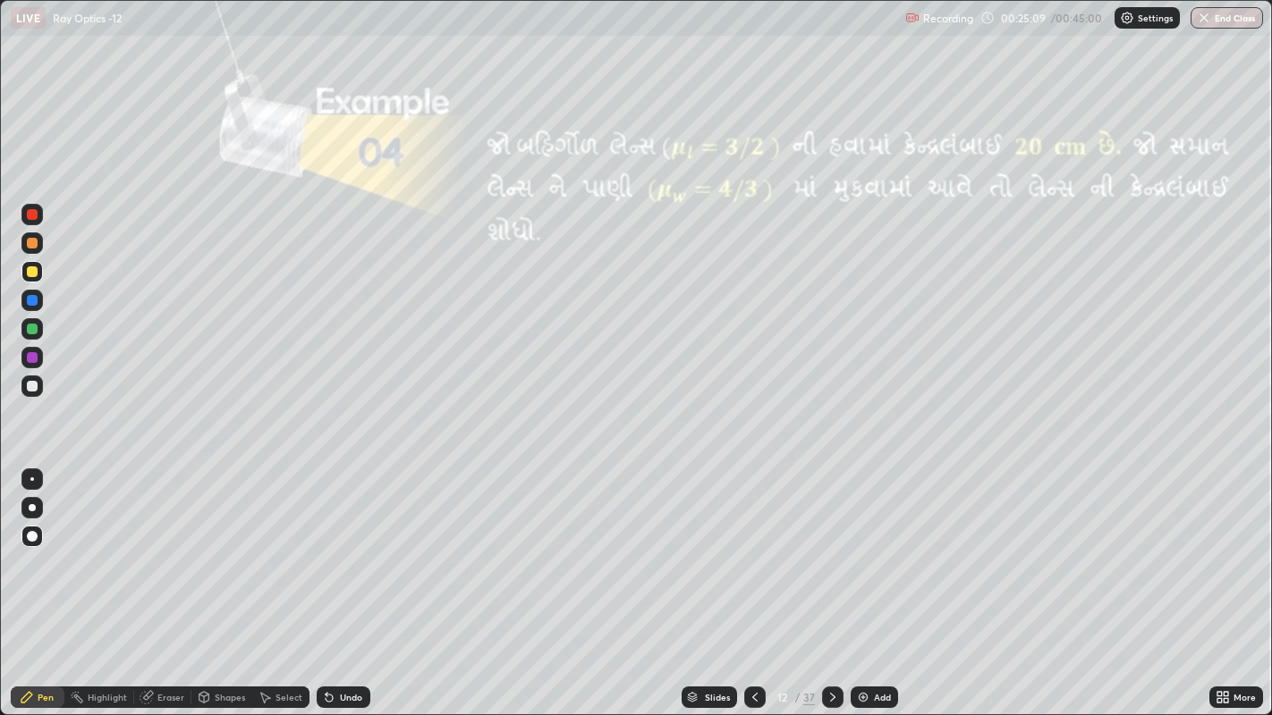
click at [32, 242] on div at bounding box center [32, 243] width 11 height 11
click at [30, 385] on div at bounding box center [32, 386] width 11 height 11
click at [334, 554] on div "Undo" at bounding box center [344, 697] width 54 height 21
click at [28, 275] on div at bounding box center [32, 271] width 11 height 11
click at [28, 247] on div at bounding box center [32, 243] width 11 height 11
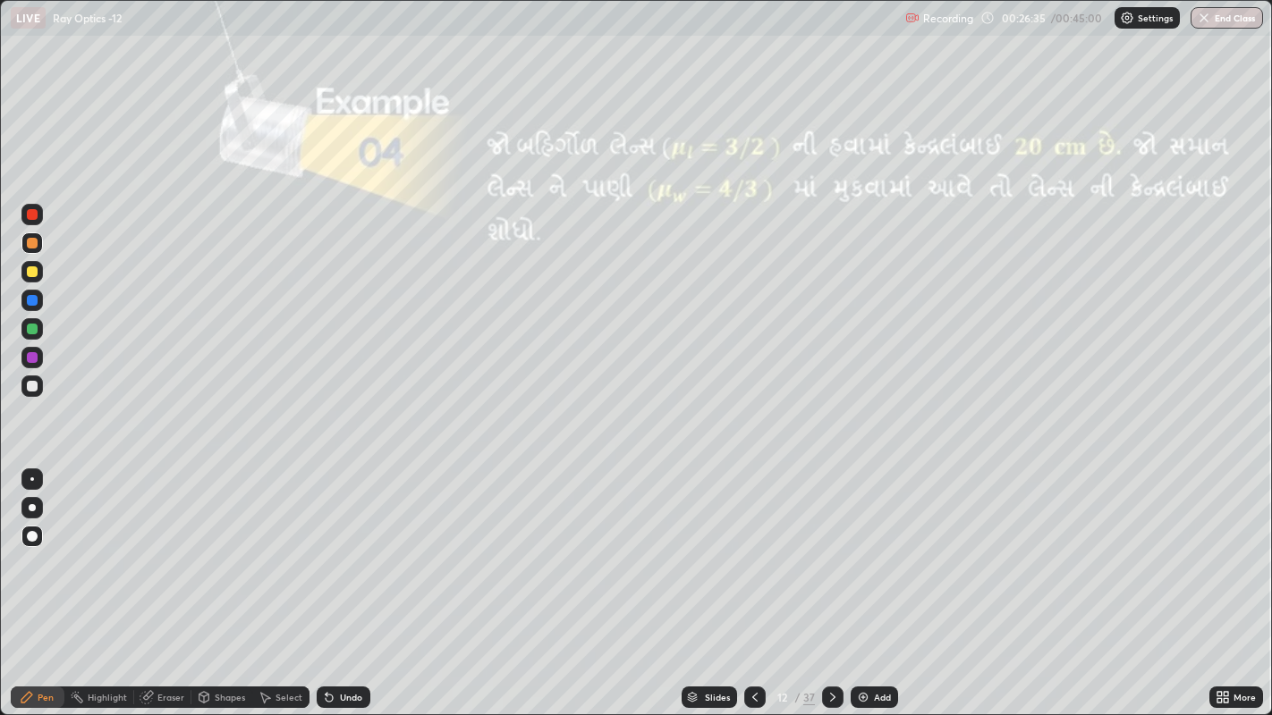
click at [826, 554] on div at bounding box center [832, 698] width 21 height 36
click at [32, 273] on div at bounding box center [32, 271] width 11 height 11
click at [36, 241] on div at bounding box center [32, 243] width 11 height 11
click at [349, 554] on div "Undo" at bounding box center [351, 697] width 22 height 9
click at [753, 554] on icon at bounding box center [755, 697] width 14 height 14
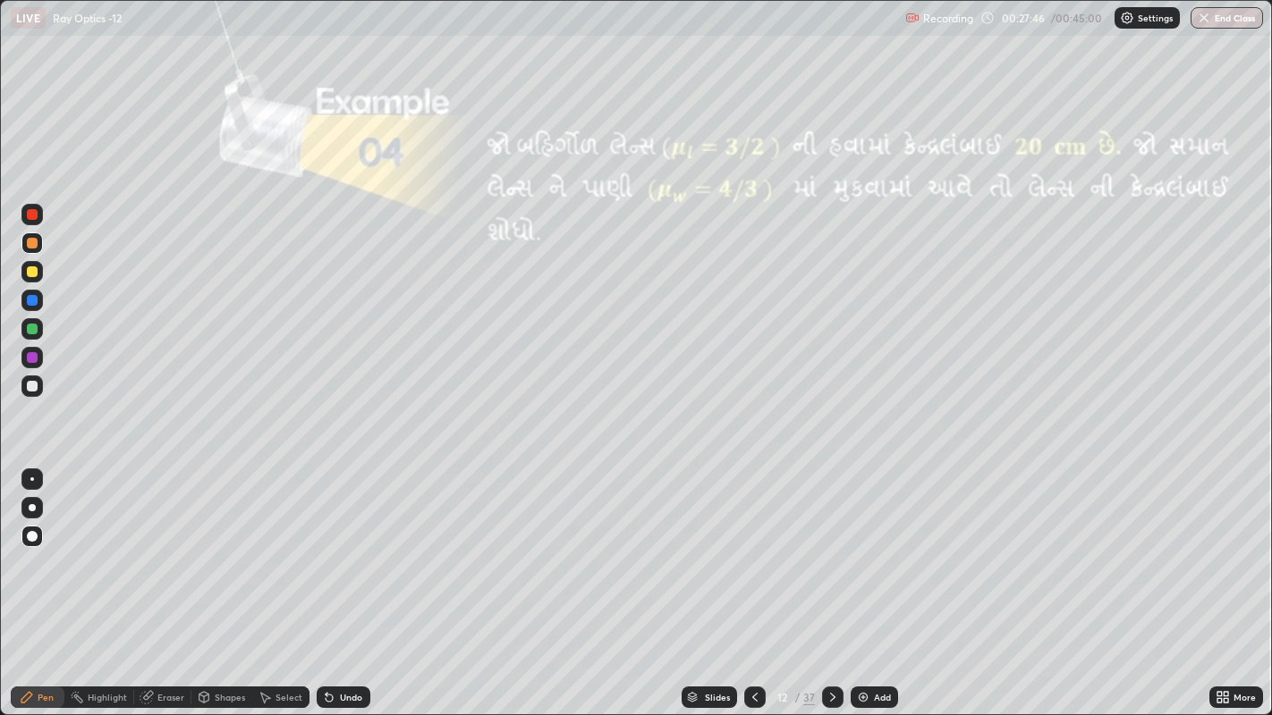
click at [830, 554] on icon at bounding box center [832, 697] width 14 height 14
click at [332, 554] on icon at bounding box center [329, 697] width 14 height 14
click at [327, 554] on icon at bounding box center [328, 698] width 7 height 7
click at [341, 554] on div "Undo" at bounding box center [351, 697] width 22 height 9
click at [33, 386] on div at bounding box center [32, 386] width 11 height 11
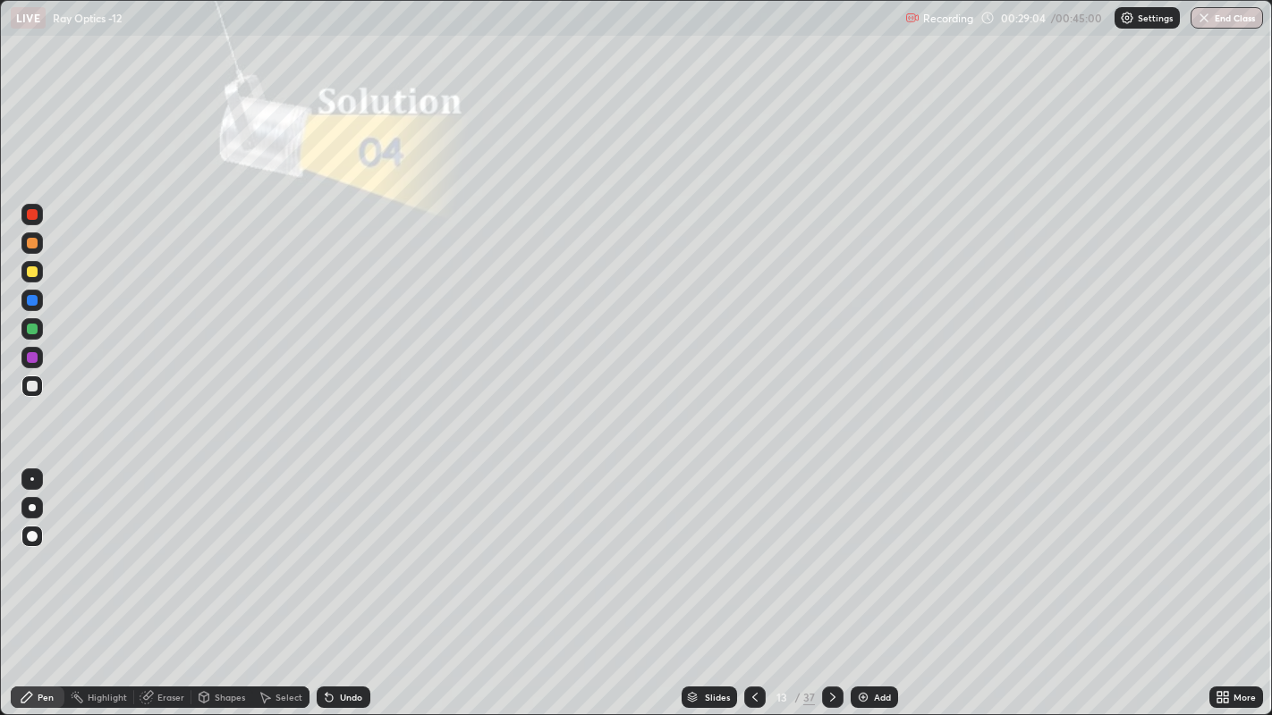
click at [832, 554] on icon at bounding box center [832, 697] width 14 height 14
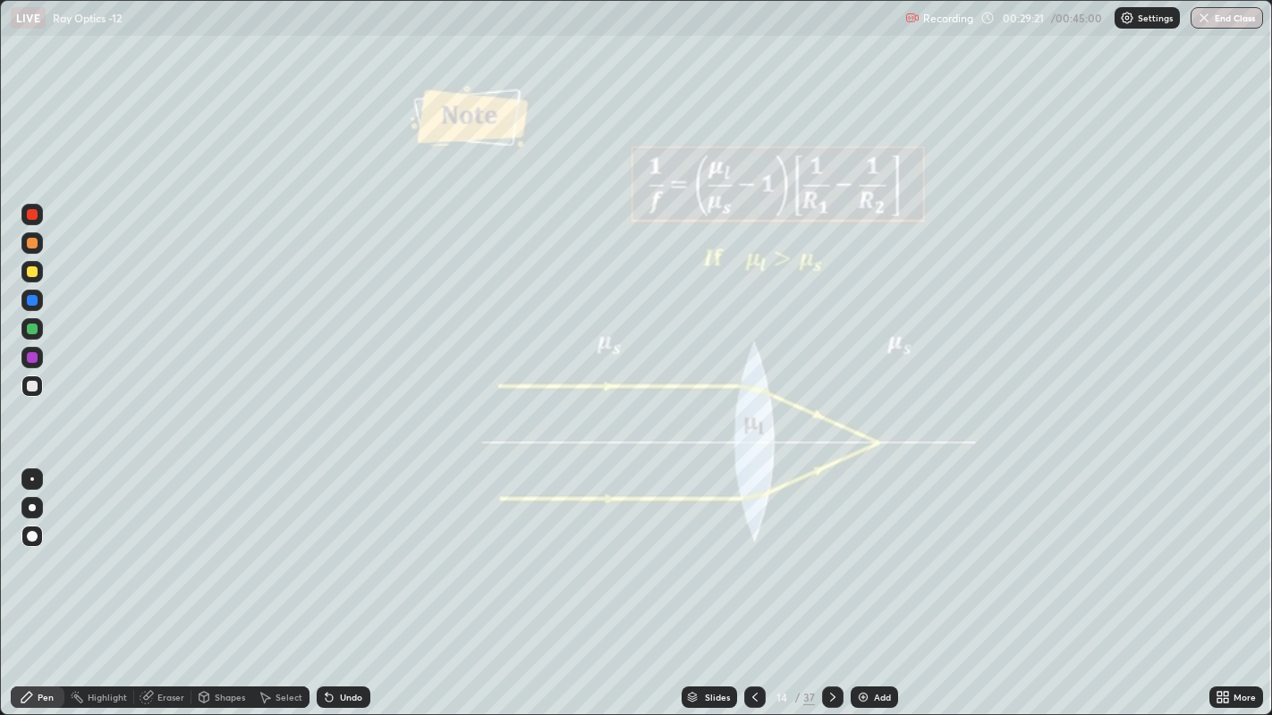
click at [832, 554] on icon at bounding box center [832, 697] width 5 height 9
click at [831, 554] on icon at bounding box center [832, 697] width 14 height 14
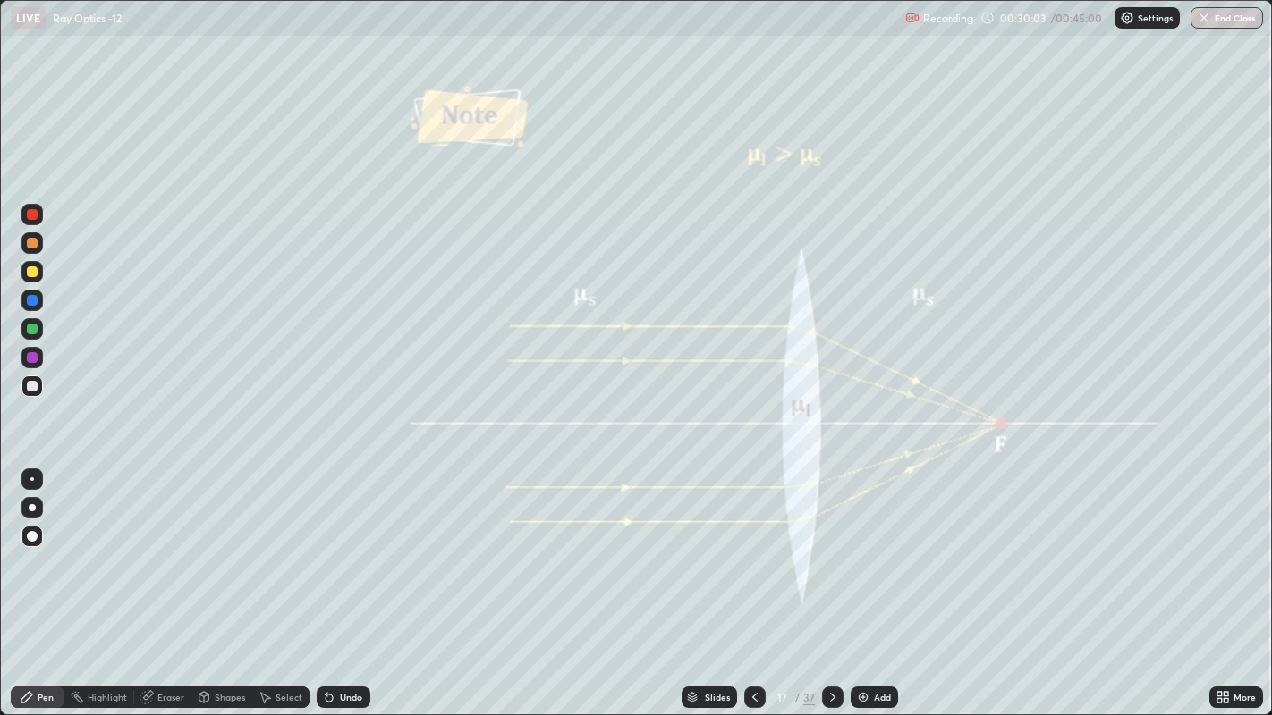
click at [832, 554] on icon at bounding box center [832, 697] width 14 height 14
click at [756, 554] on icon at bounding box center [755, 697] width 14 height 14
click at [831, 554] on icon at bounding box center [832, 697] width 14 height 14
click at [753, 554] on icon at bounding box center [755, 697] width 14 height 14
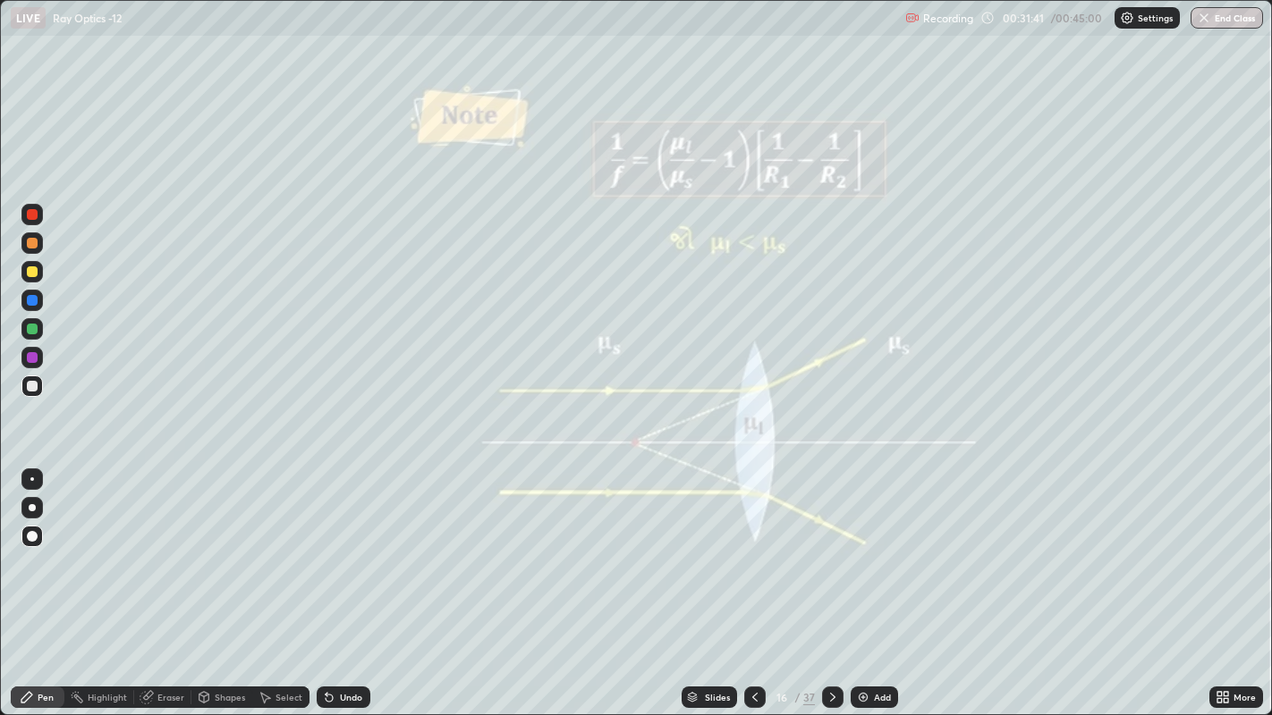
click at [832, 554] on icon at bounding box center [832, 697] width 5 height 9
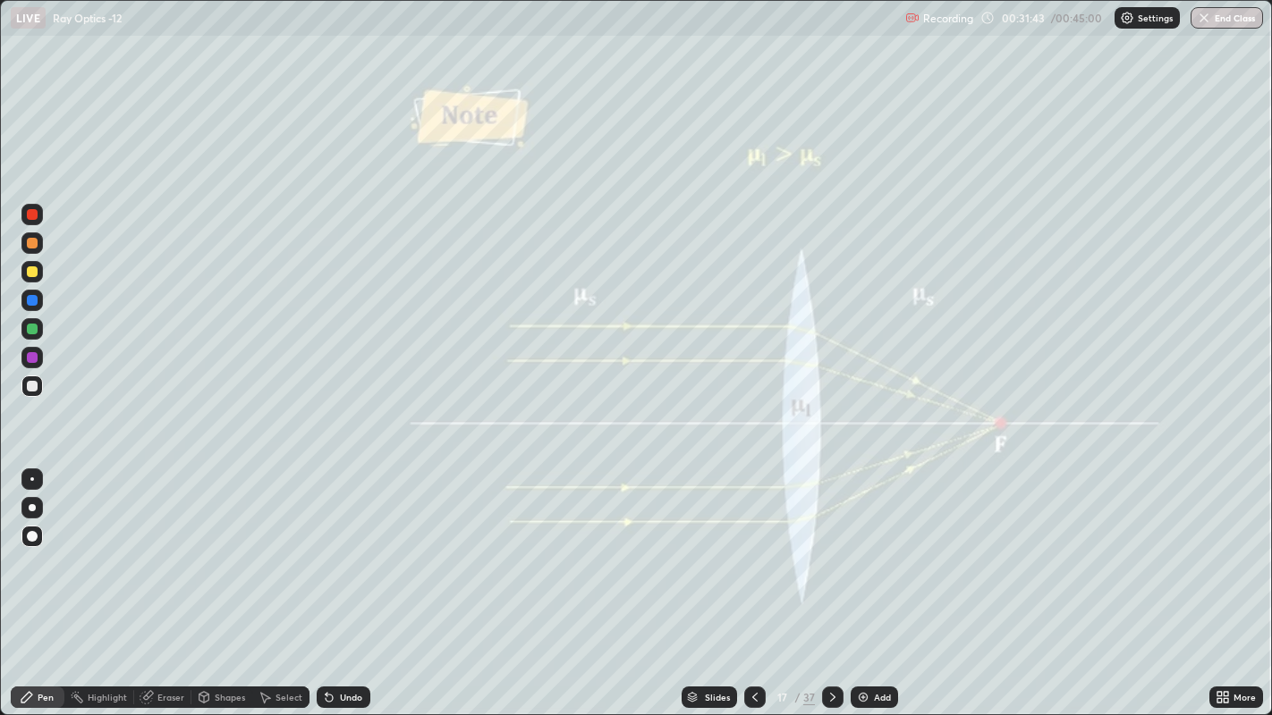
click at [829, 554] on icon at bounding box center [832, 697] width 14 height 14
click at [830, 554] on icon at bounding box center [832, 697] width 5 height 9
click at [831, 554] on icon at bounding box center [832, 697] width 14 height 14
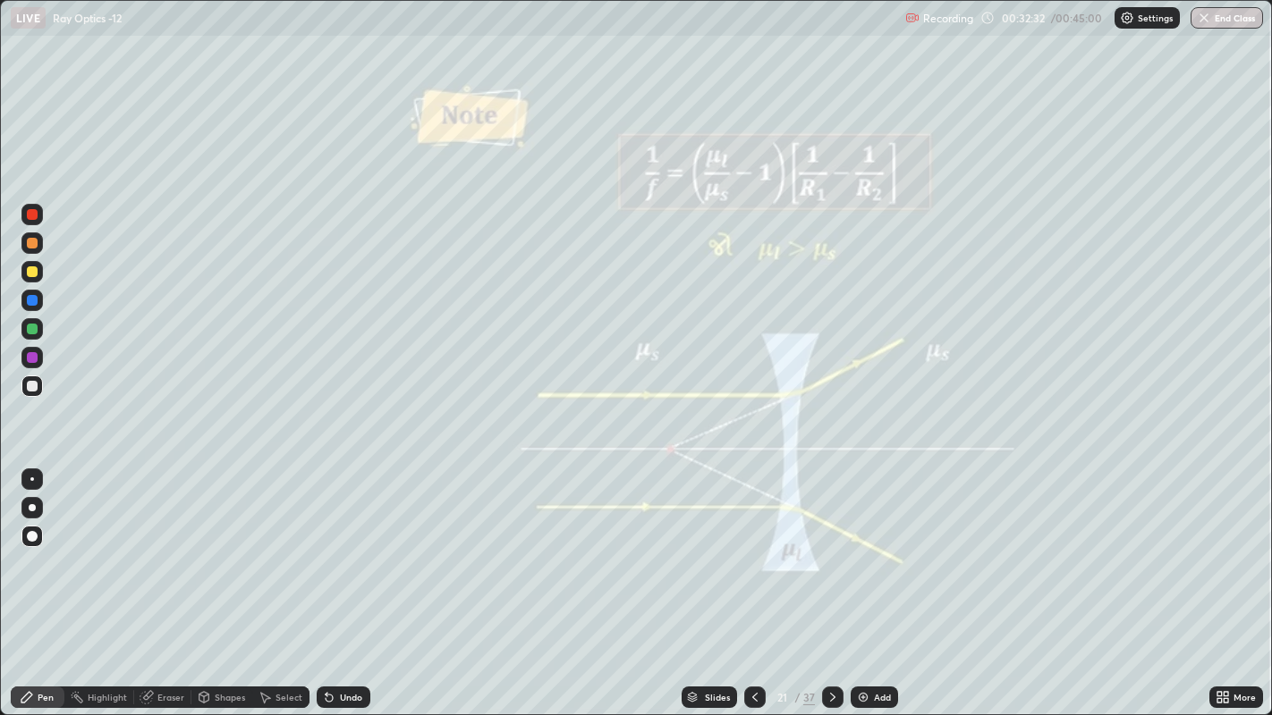
click at [831, 554] on icon at bounding box center [832, 697] width 14 height 14
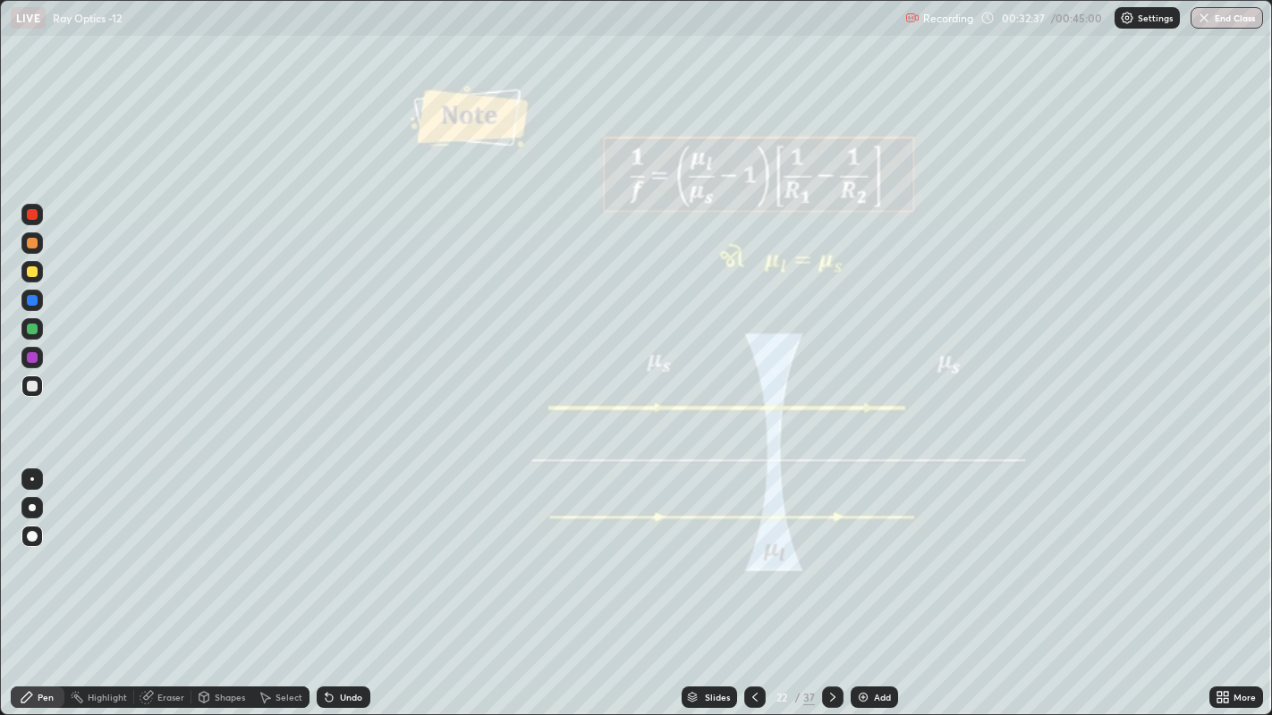
click at [831, 554] on icon at bounding box center [832, 697] width 14 height 14
click at [832, 554] on icon at bounding box center [832, 697] width 14 height 14
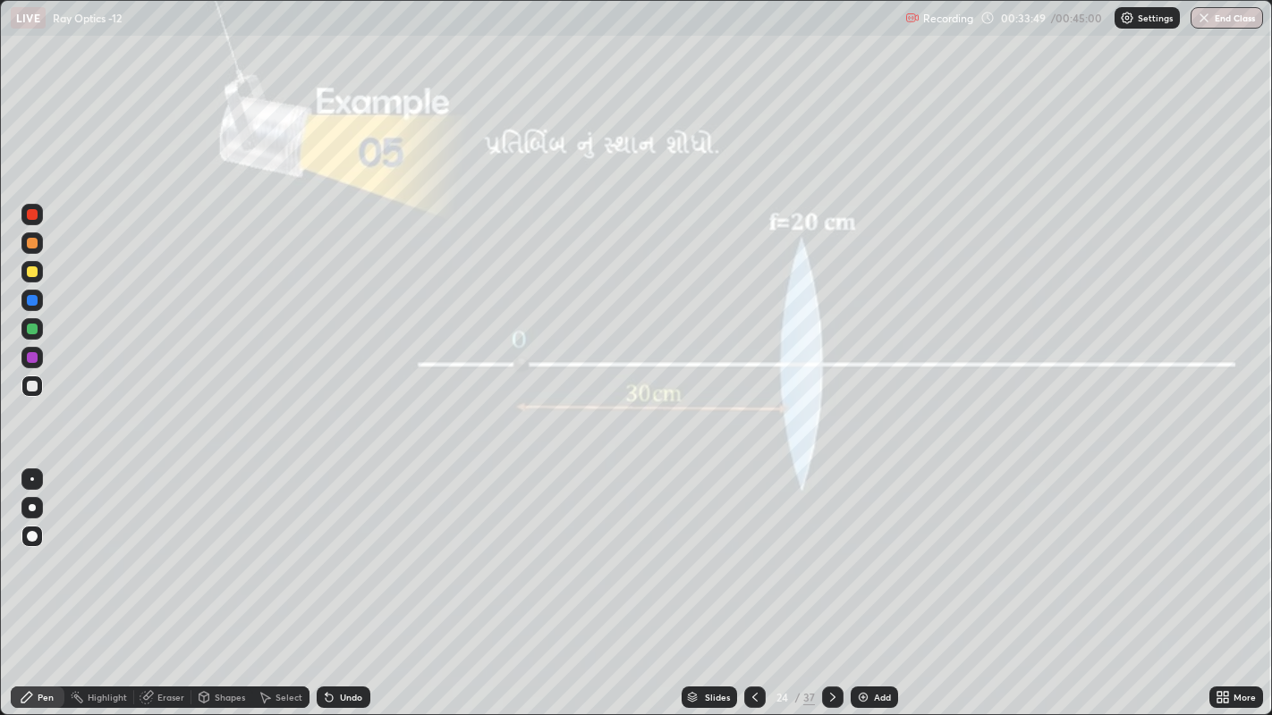
click at [34, 247] on div at bounding box center [32, 243] width 11 height 11
click at [33, 272] on div at bounding box center [32, 271] width 11 height 11
click at [31, 395] on div at bounding box center [31, 386] width 21 height 21
click at [33, 242] on div at bounding box center [32, 243] width 11 height 11
click at [830, 554] on icon at bounding box center [832, 697] width 5 height 9
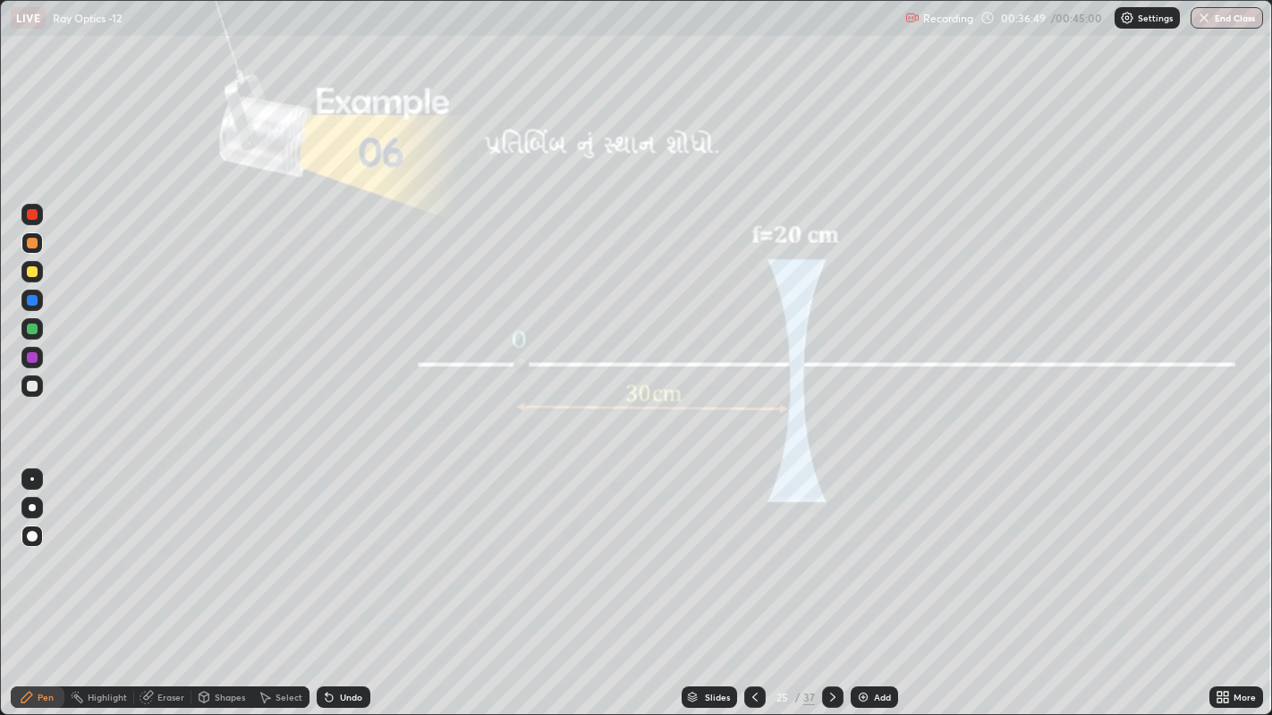
click at [32, 272] on div at bounding box center [32, 271] width 11 height 11
click at [343, 554] on div "Undo" at bounding box center [351, 697] width 22 height 9
click at [340, 554] on div "Undo" at bounding box center [351, 697] width 22 height 9
click at [31, 386] on div at bounding box center [32, 386] width 11 height 11
click at [342, 554] on div "Undo" at bounding box center [351, 697] width 22 height 9
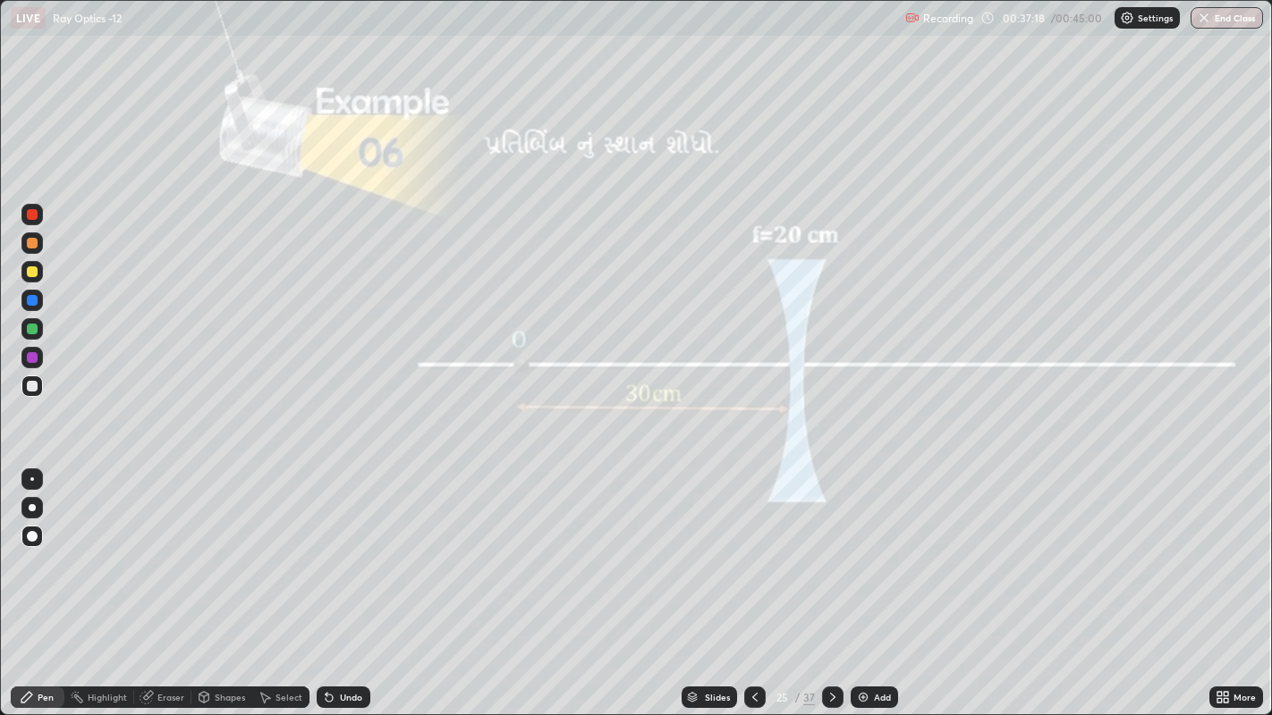
click at [339, 554] on div "Undo" at bounding box center [344, 697] width 54 height 21
click at [341, 554] on div "Undo" at bounding box center [344, 697] width 54 height 21
click at [326, 554] on icon at bounding box center [328, 698] width 7 height 7
click at [30, 245] on div at bounding box center [32, 243] width 11 height 11
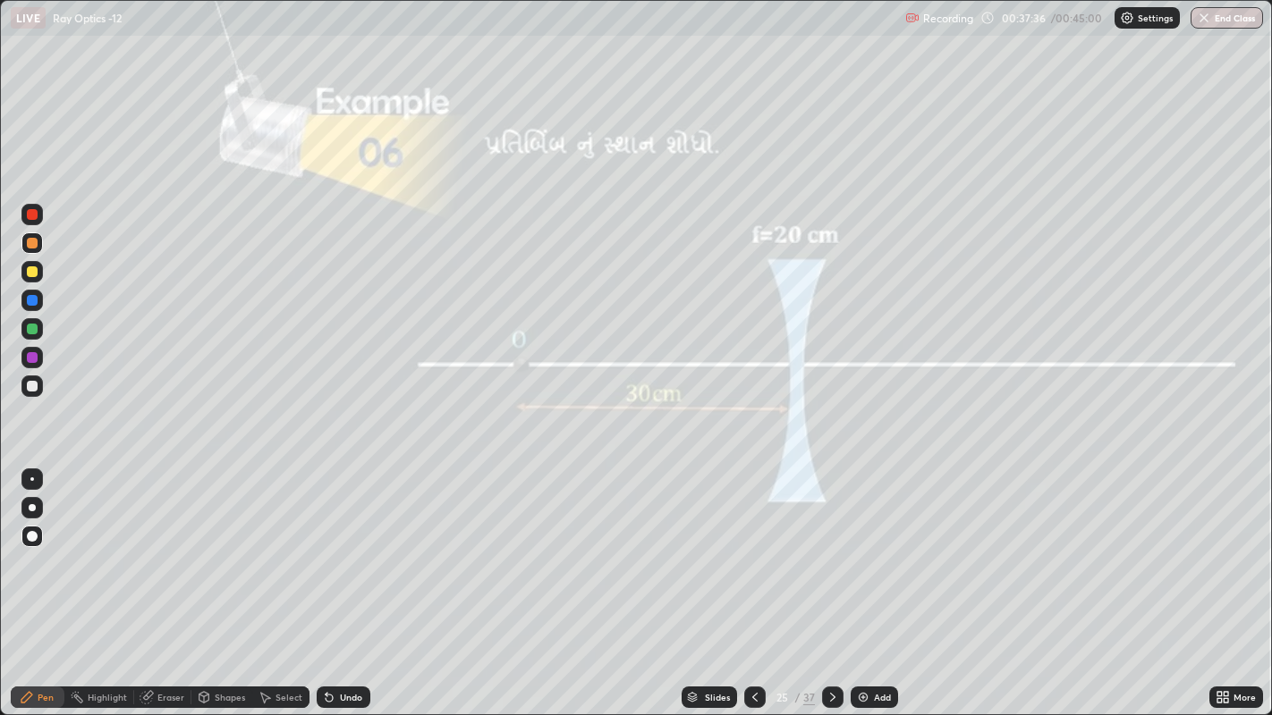
click at [831, 554] on icon at bounding box center [832, 697] width 14 height 14
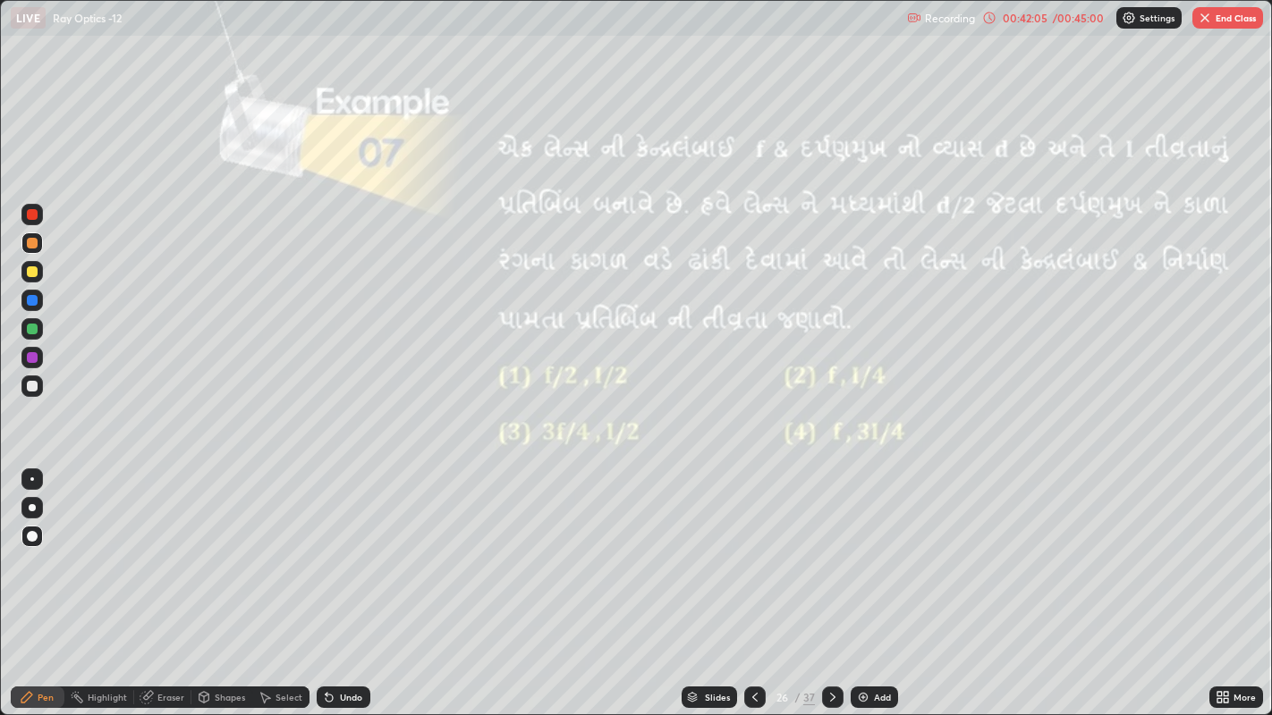
click at [158, 554] on div "Eraser" at bounding box center [170, 697] width 27 height 9
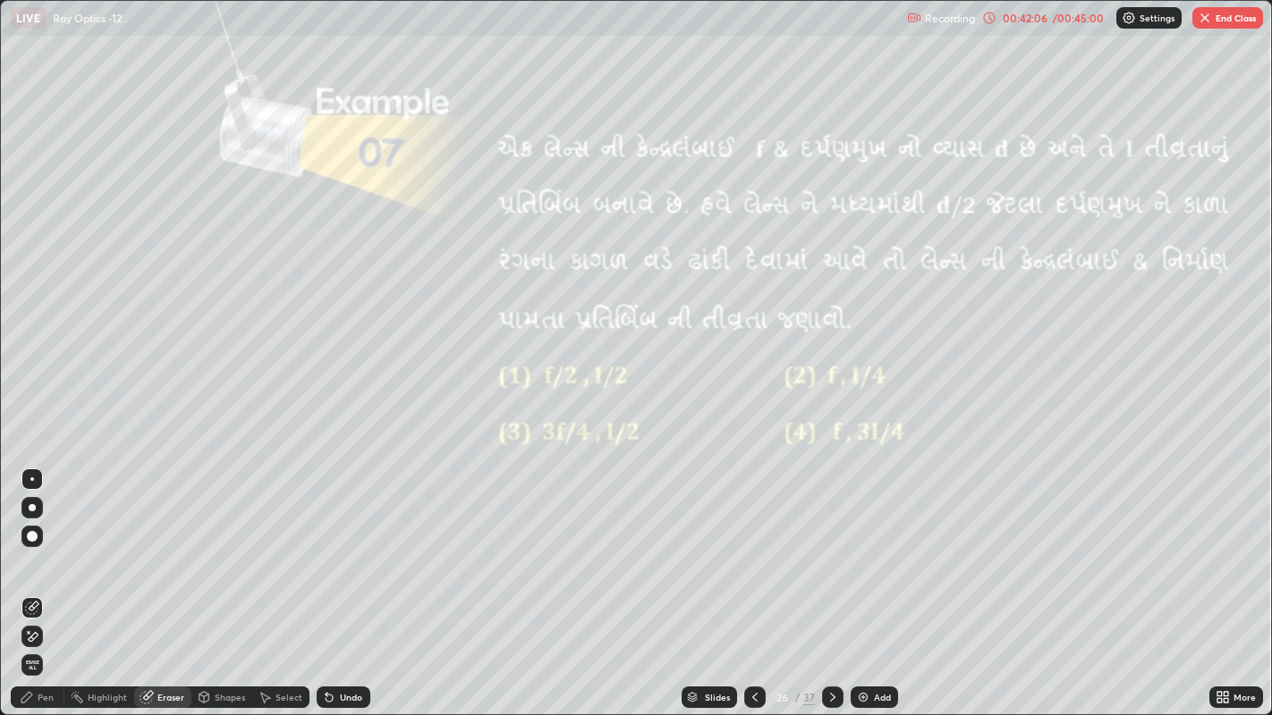
click at [30, 554] on span "Erase all" at bounding box center [32, 665] width 20 height 11
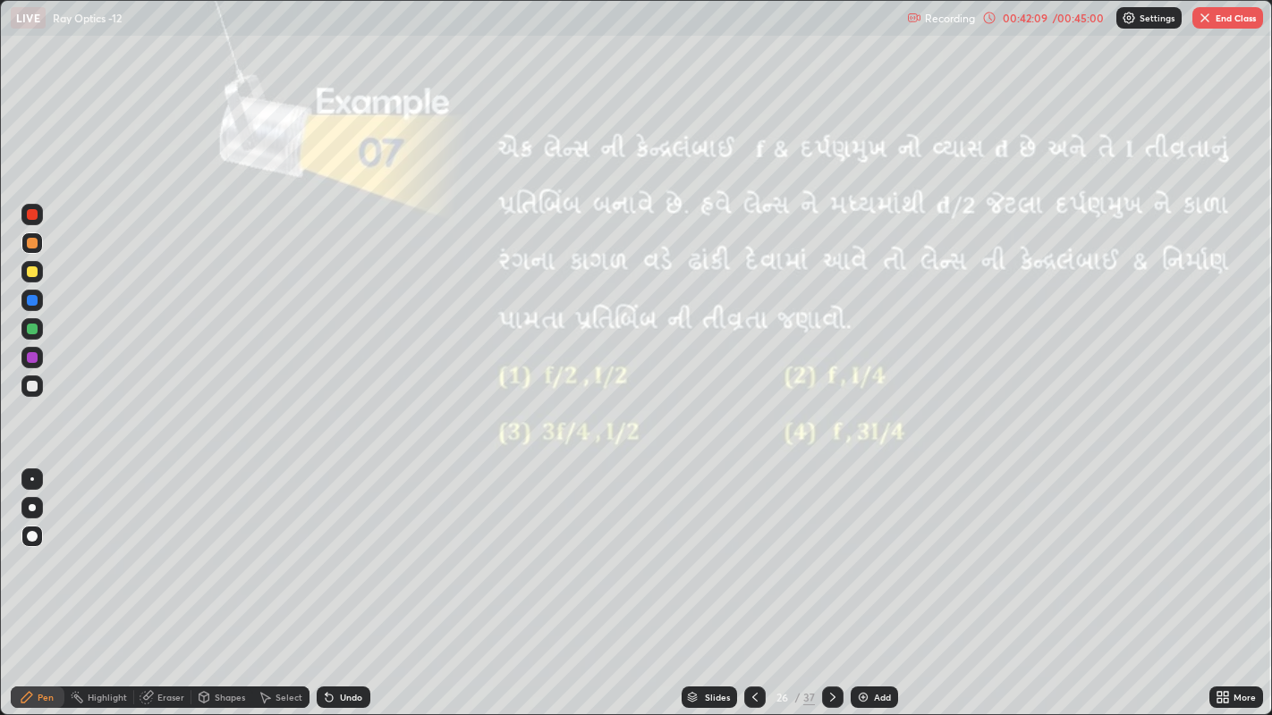
click at [35, 271] on div at bounding box center [32, 271] width 11 height 11
click at [234, 554] on div "Shapes" at bounding box center [230, 697] width 30 height 9
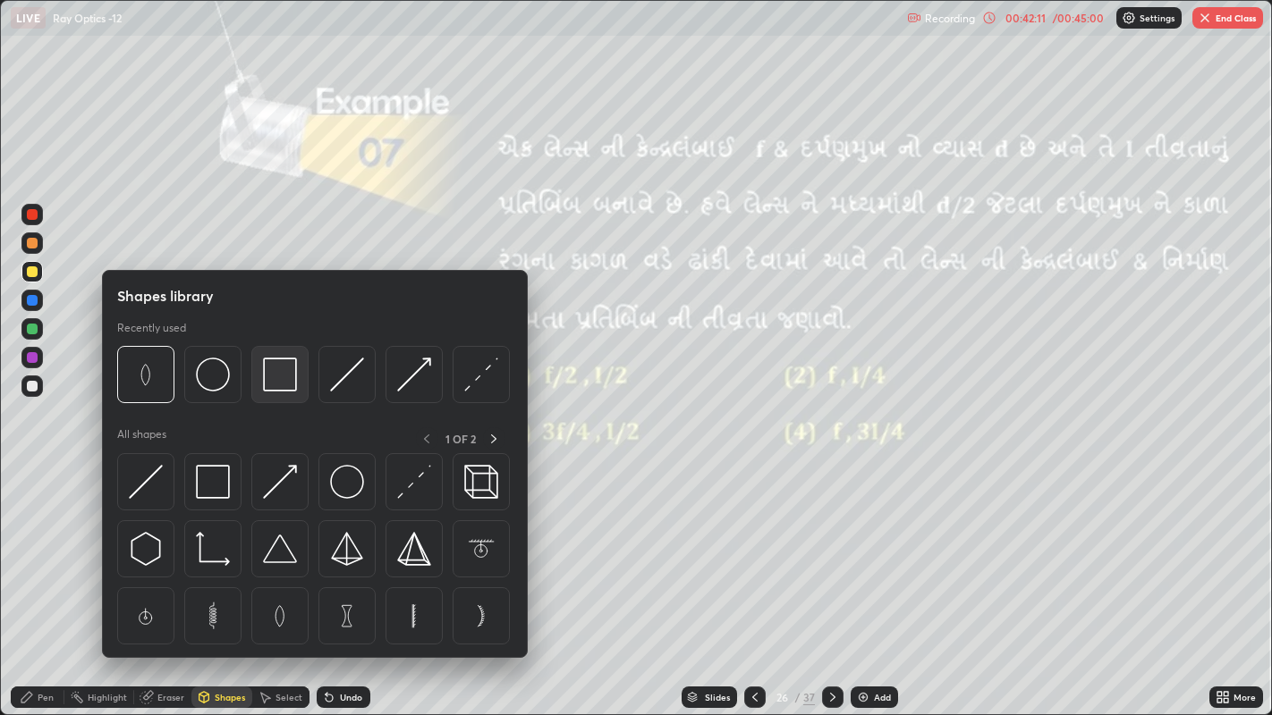
click at [267, 368] on img at bounding box center [280, 375] width 34 height 34
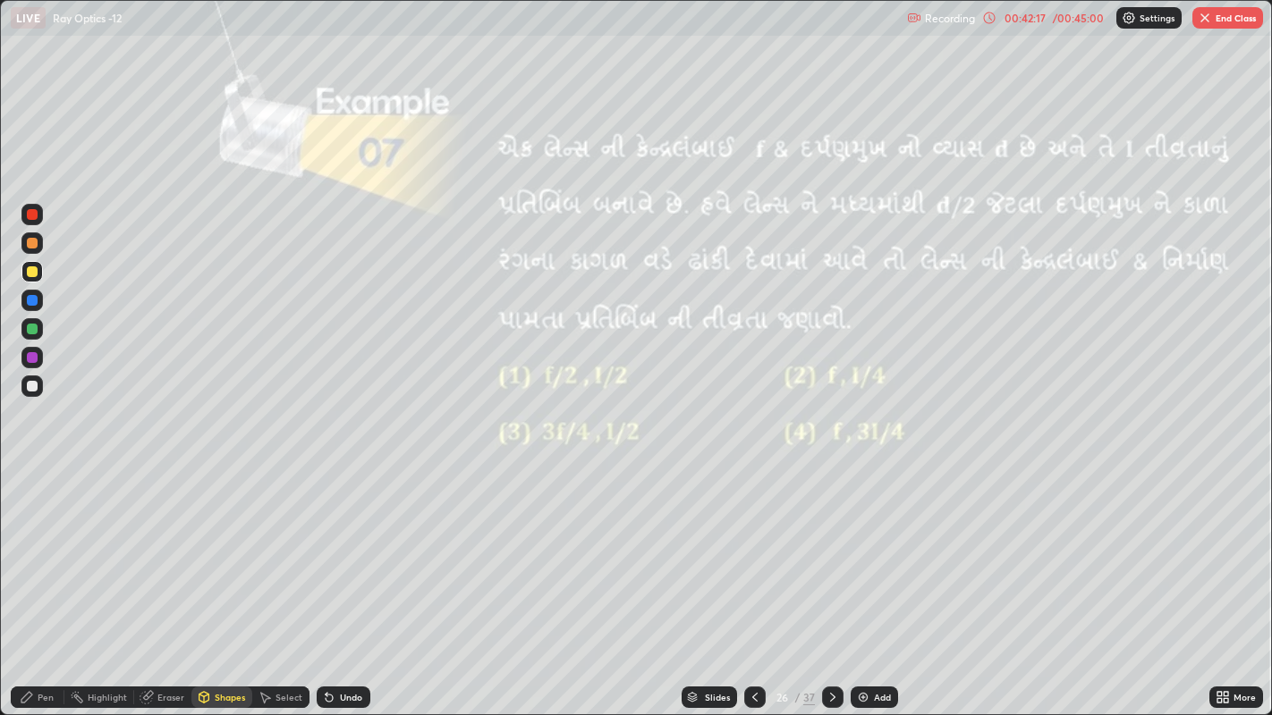
click at [164, 554] on div "Eraser" at bounding box center [170, 697] width 27 height 9
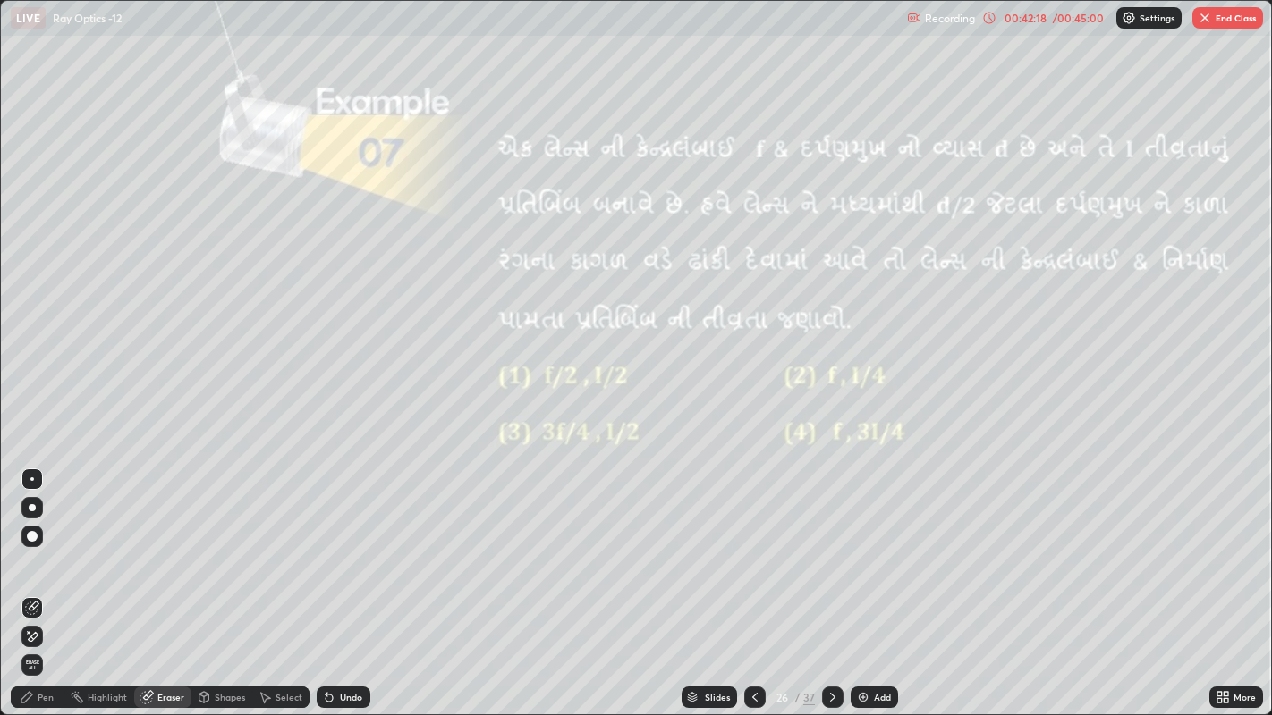
click at [224, 554] on div "Shapes" at bounding box center [230, 697] width 30 height 9
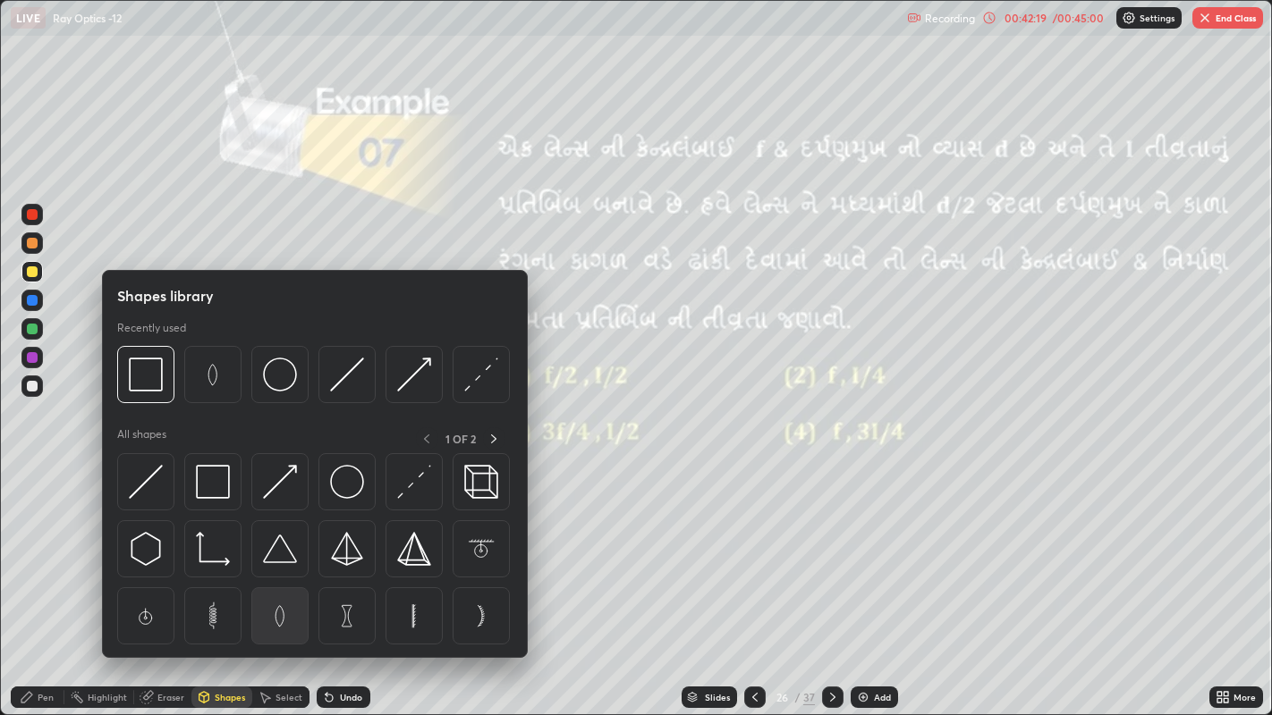
click at [282, 554] on img at bounding box center [280, 616] width 34 height 34
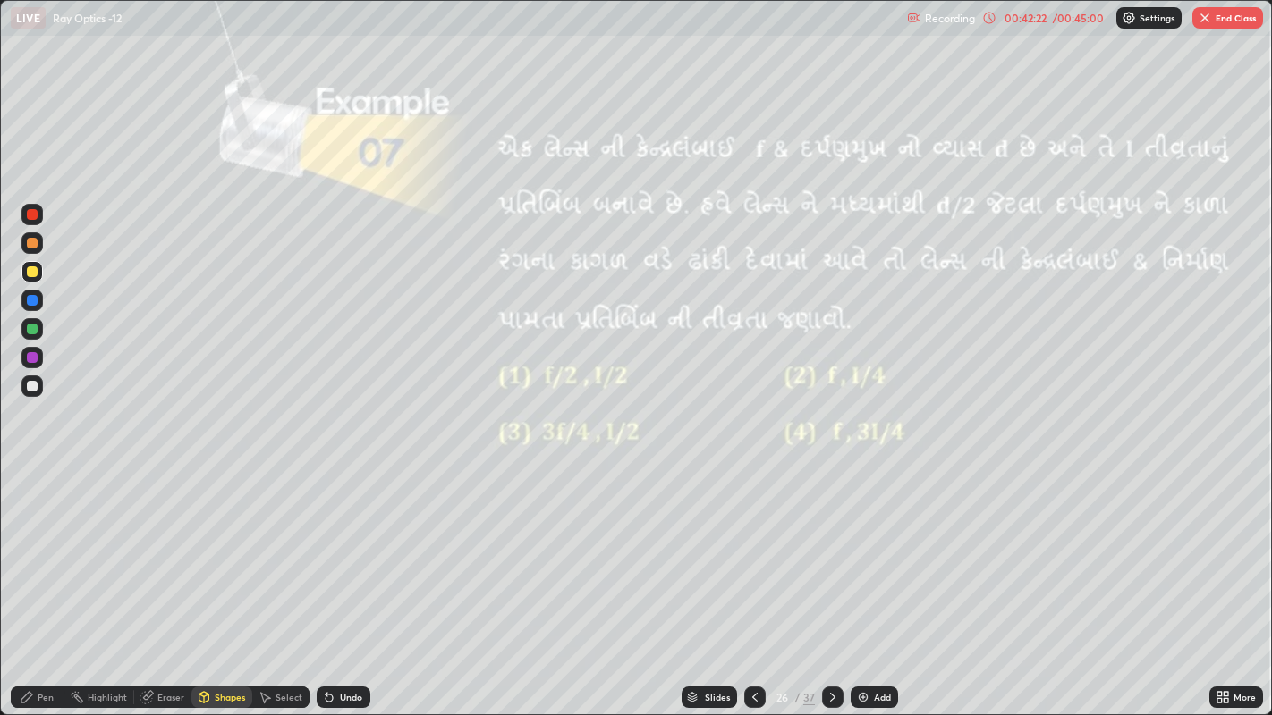
click at [29, 385] on div at bounding box center [32, 386] width 11 height 11
click at [209, 554] on icon at bounding box center [204, 697] width 14 height 14
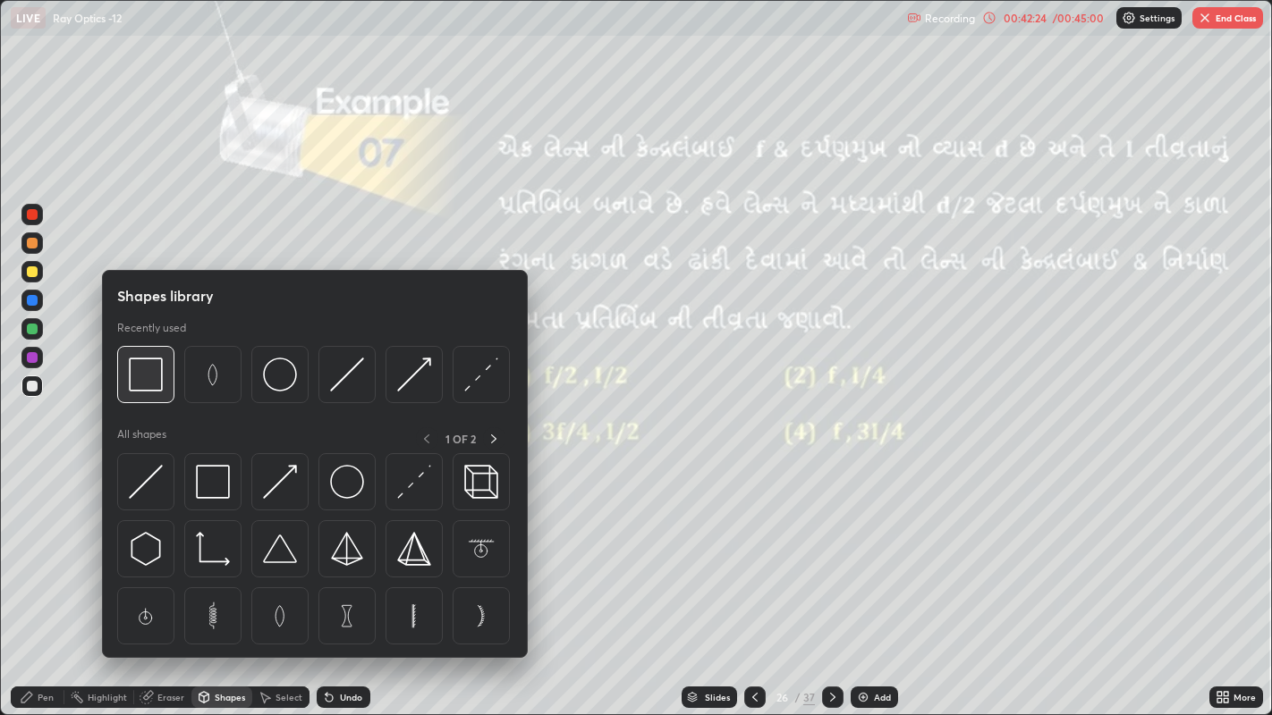
click at [144, 382] on img at bounding box center [146, 375] width 34 height 34
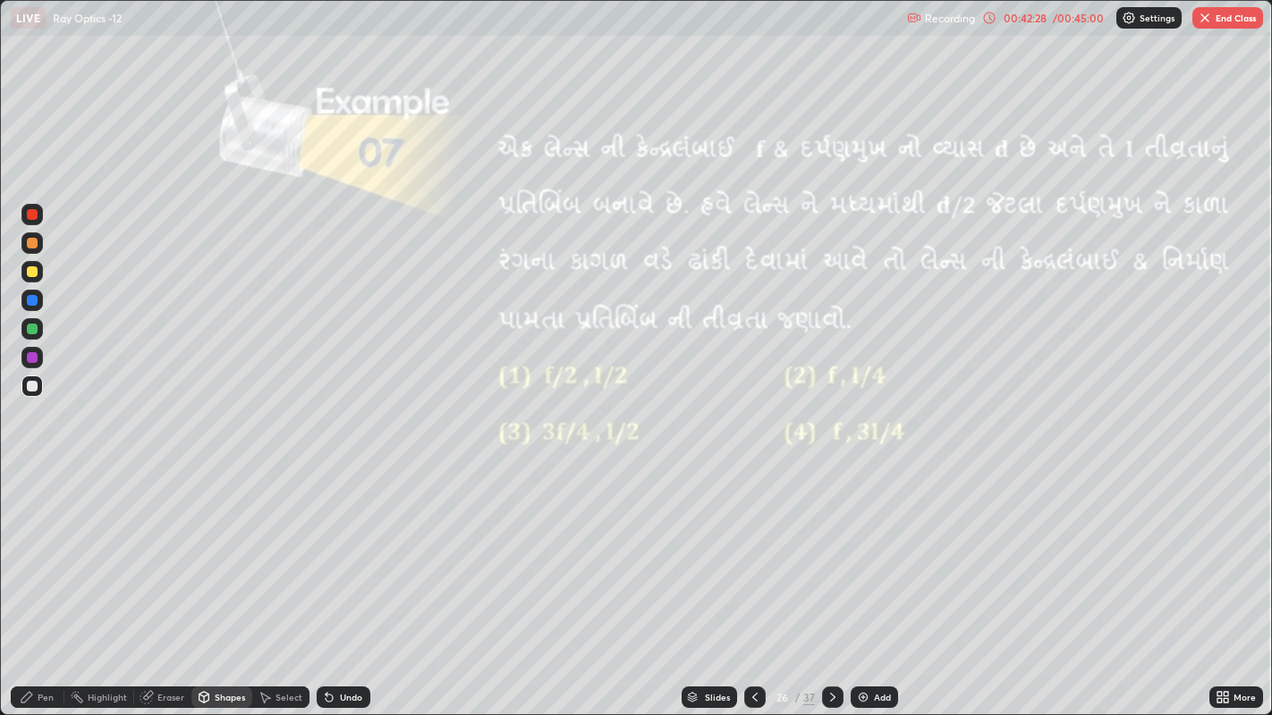
click at [114, 554] on div "Highlight" at bounding box center [107, 697] width 39 height 9
click at [32, 554] on icon at bounding box center [32, 637] width 14 height 14
click at [41, 554] on div "Pen" at bounding box center [38, 697] width 54 height 21
click at [33, 247] on div at bounding box center [32, 243] width 11 height 11
click at [32, 388] on div at bounding box center [32, 386] width 11 height 11
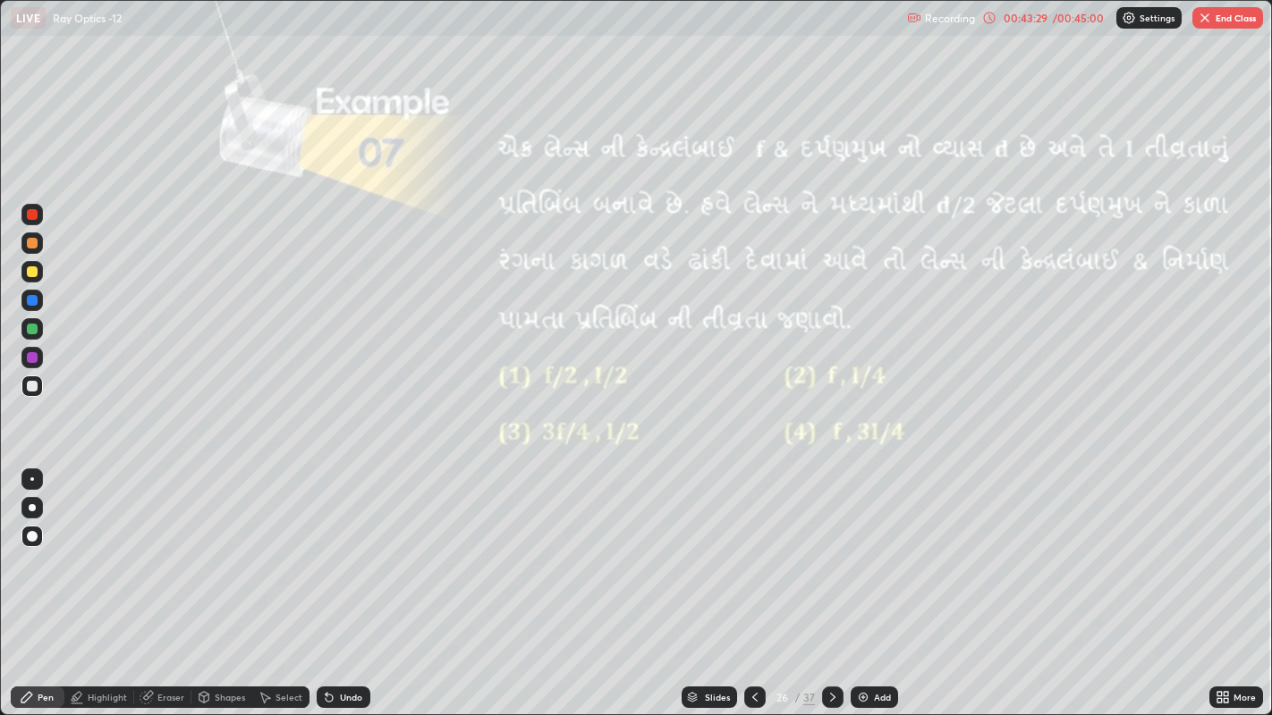
click at [337, 554] on div "Undo" at bounding box center [344, 697] width 54 height 21
click at [872, 554] on div "Add" at bounding box center [873, 697] width 47 height 21
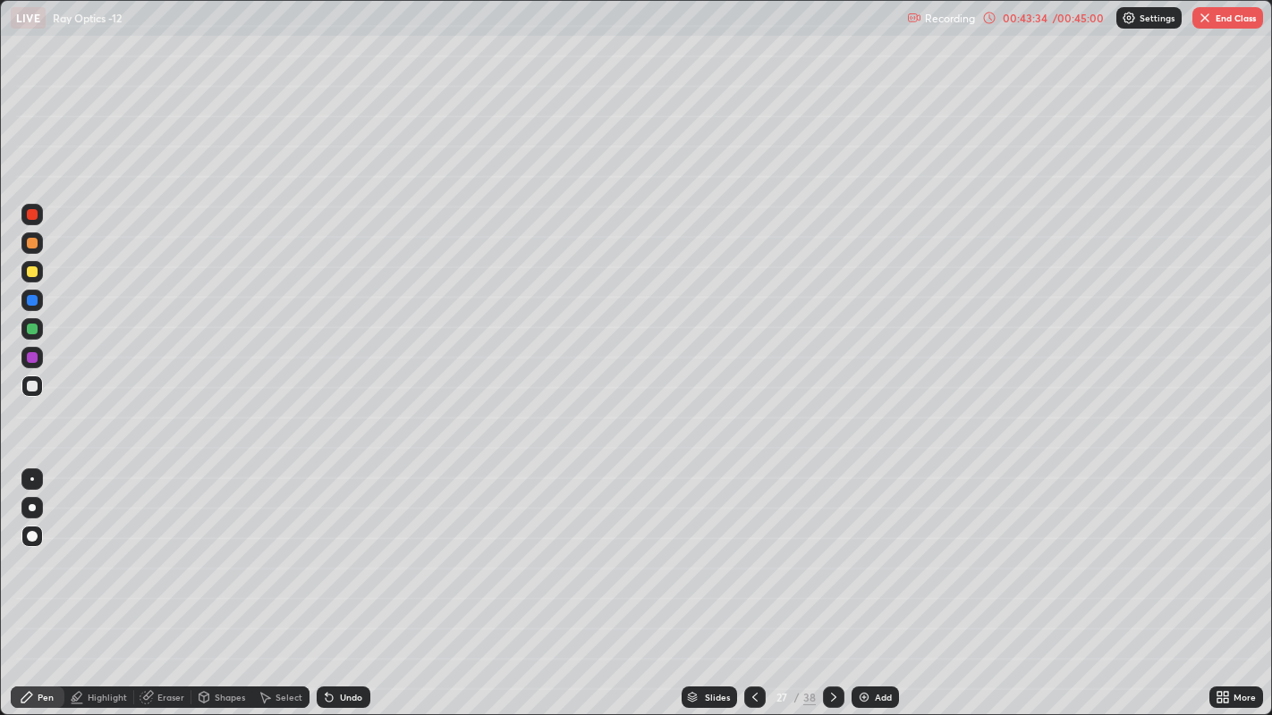
click at [753, 554] on icon at bounding box center [755, 697] width 14 height 14
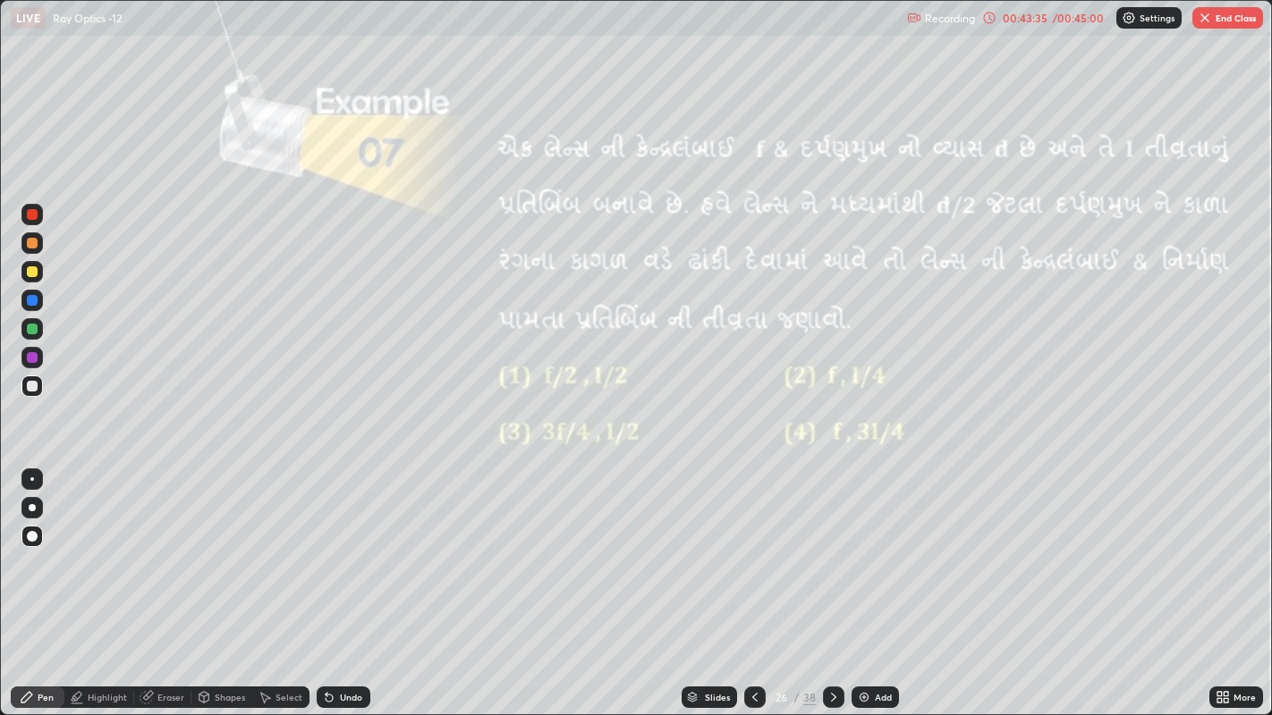
click at [832, 554] on icon at bounding box center [833, 697] width 14 height 14
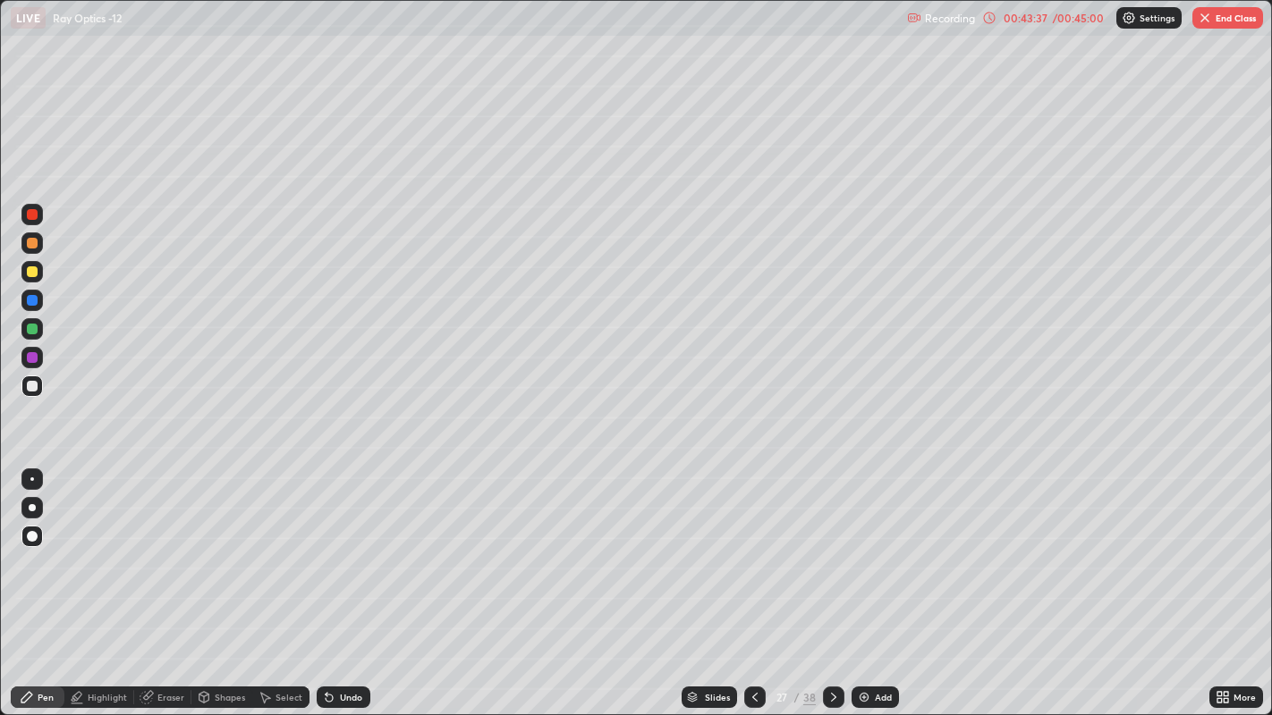
click at [831, 554] on icon at bounding box center [833, 697] width 14 height 14
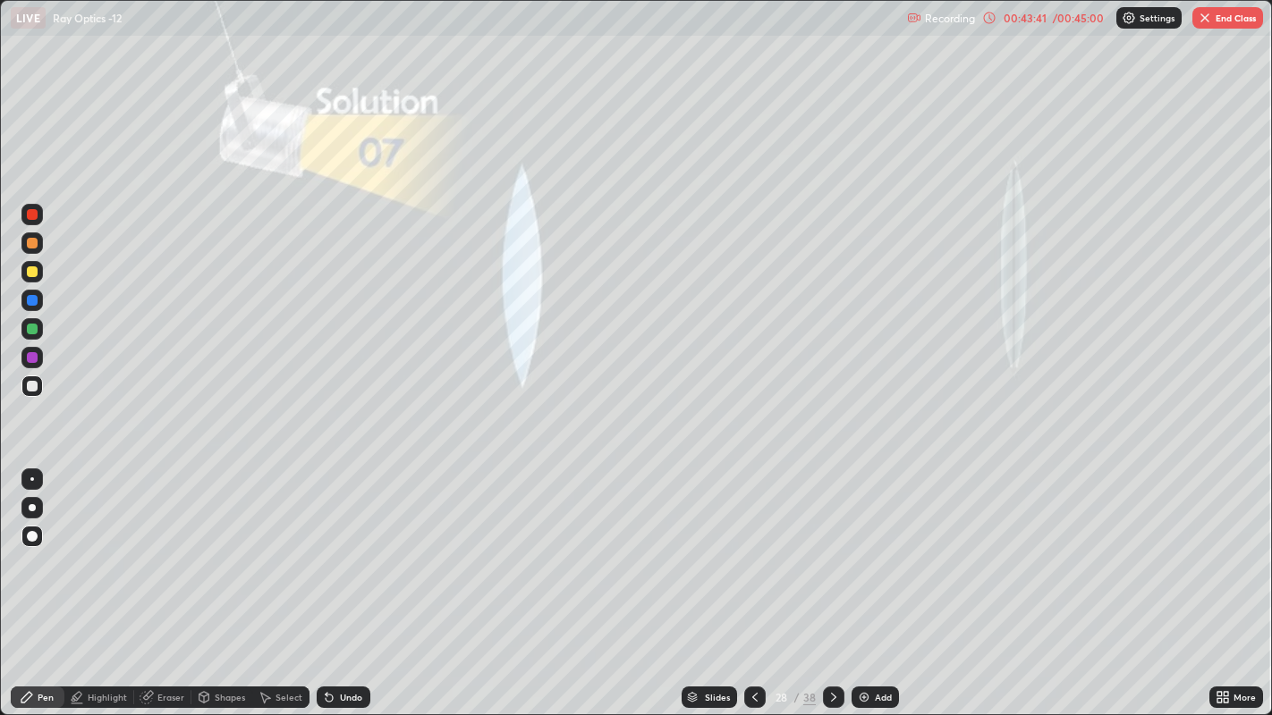
click at [744, 554] on div at bounding box center [754, 697] width 21 height 21
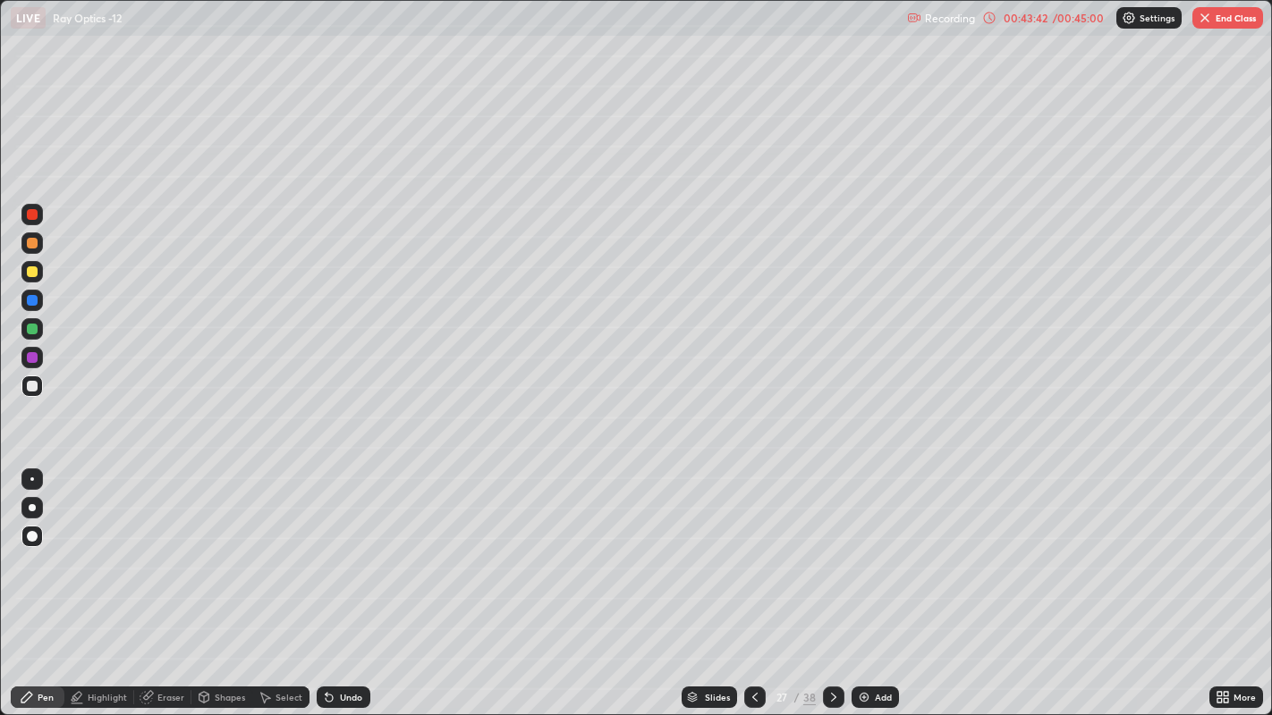
click at [32, 238] on div at bounding box center [32, 243] width 11 height 11
click at [32, 273] on div at bounding box center [32, 271] width 11 height 11
click at [30, 242] on div at bounding box center [32, 243] width 11 height 11
click at [354, 554] on div "Undo" at bounding box center [351, 697] width 22 height 9
click at [348, 554] on div "Undo" at bounding box center [351, 697] width 22 height 9
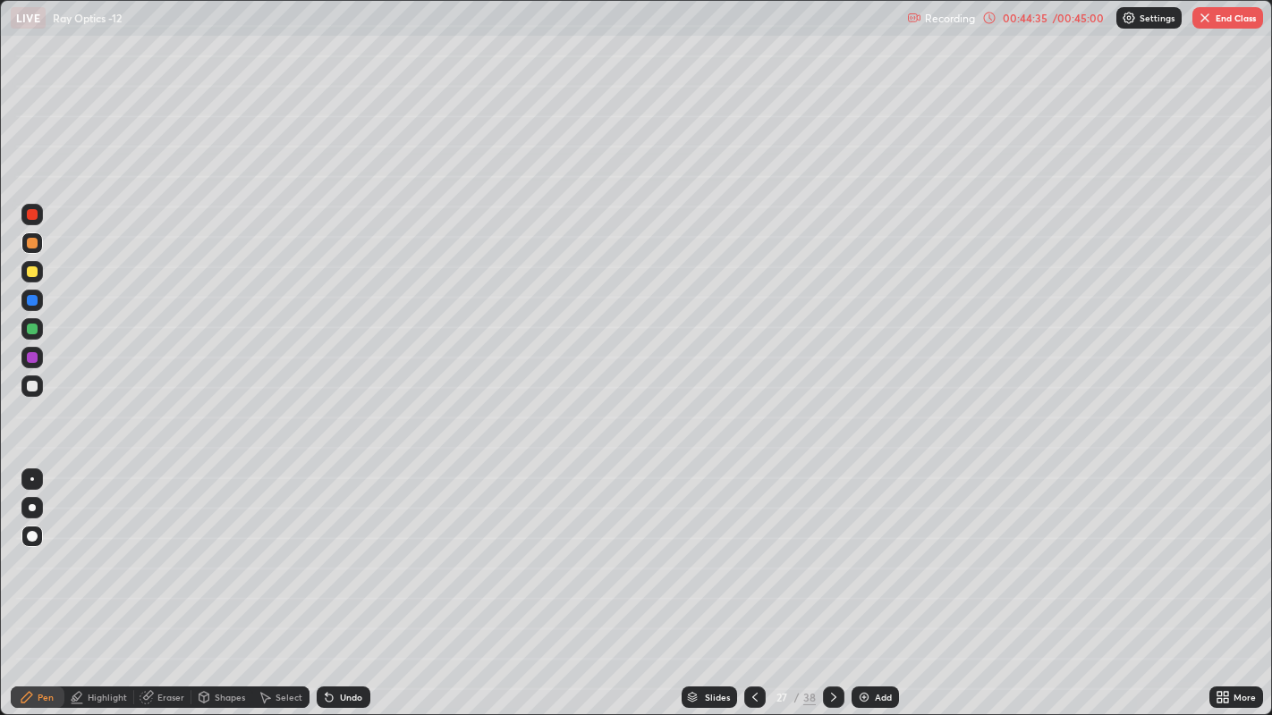
click at [343, 554] on div "Undo" at bounding box center [351, 697] width 22 height 9
click at [348, 554] on div "Undo" at bounding box center [344, 697] width 54 height 21
click at [349, 554] on div "Undo" at bounding box center [351, 697] width 22 height 9
click at [34, 266] on div at bounding box center [32, 271] width 11 height 11
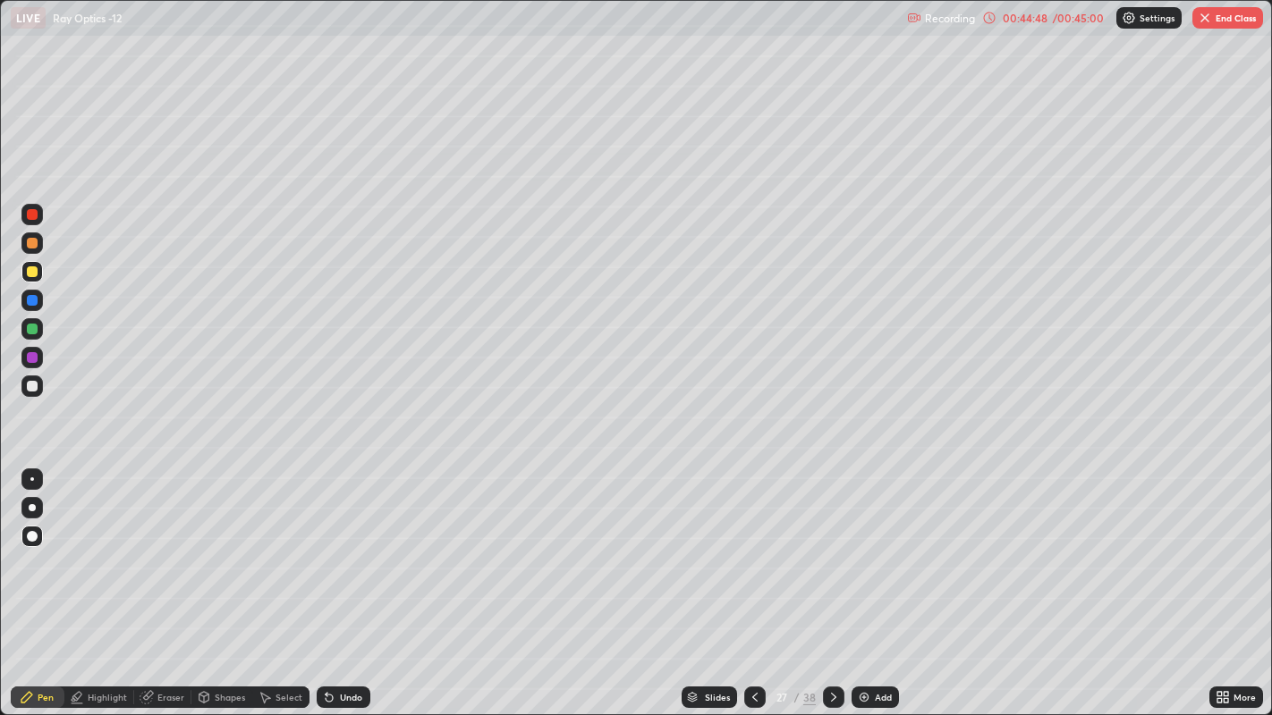
click at [34, 382] on div at bounding box center [32, 386] width 11 height 11
click at [335, 554] on div "Undo" at bounding box center [344, 697] width 54 height 21
click at [334, 554] on div "Undo" at bounding box center [344, 697] width 54 height 21
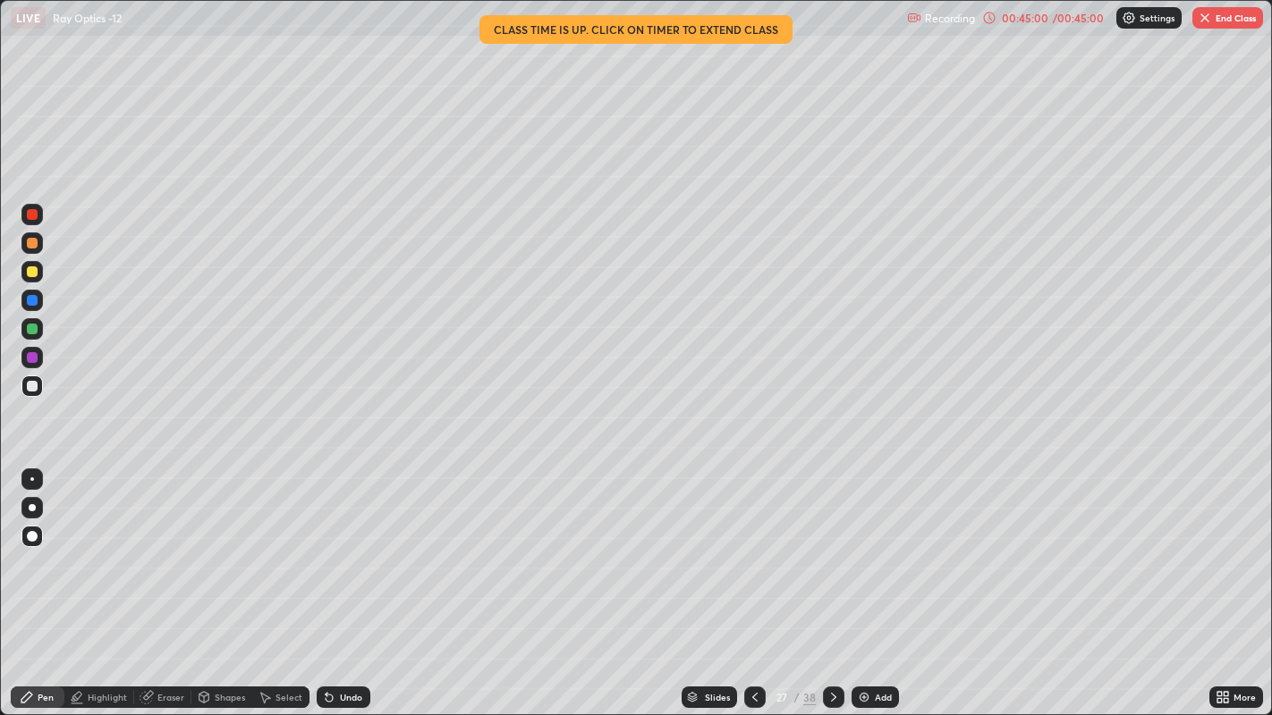
click at [343, 554] on div "Undo" at bounding box center [351, 697] width 22 height 9
click at [326, 554] on icon at bounding box center [328, 698] width 7 height 7
click at [328, 554] on icon at bounding box center [328, 698] width 7 height 7
click at [41, 270] on div at bounding box center [31, 271] width 21 height 21
click at [753, 554] on icon at bounding box center [755, 697] width 14 height 14
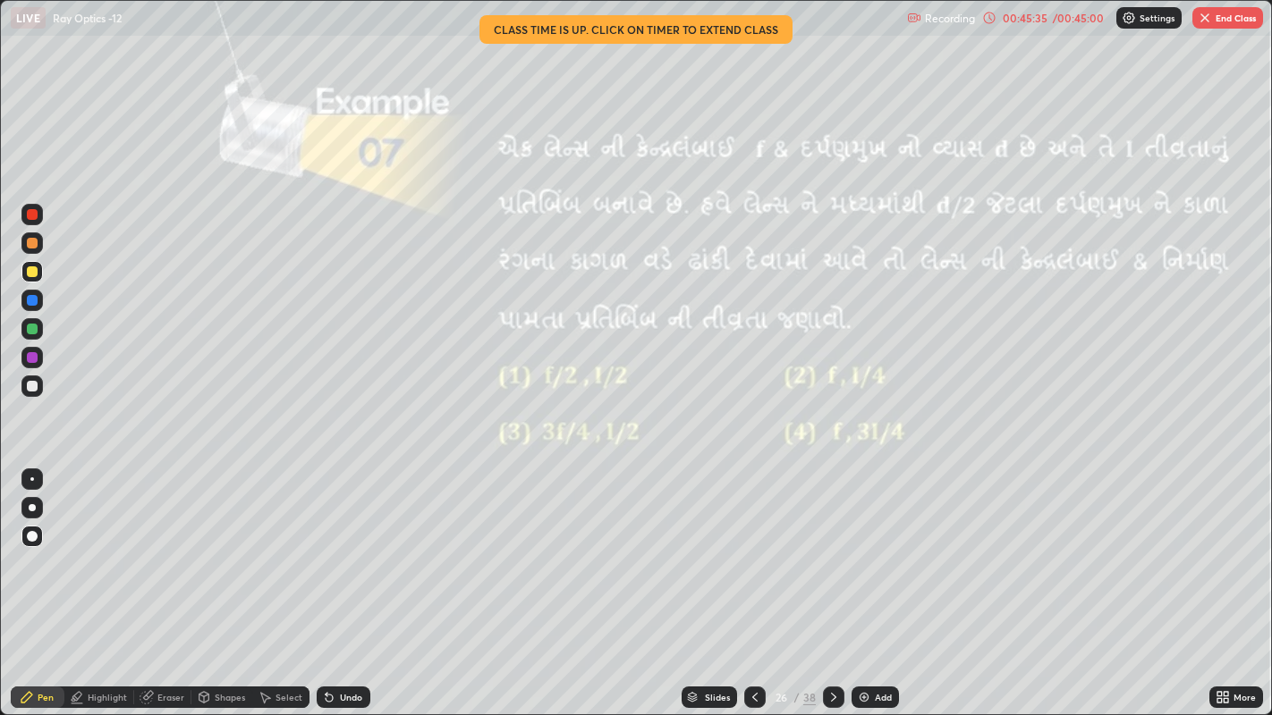
click at [831, 554] on icon at bounding box center [833, 697] width 14 height 14
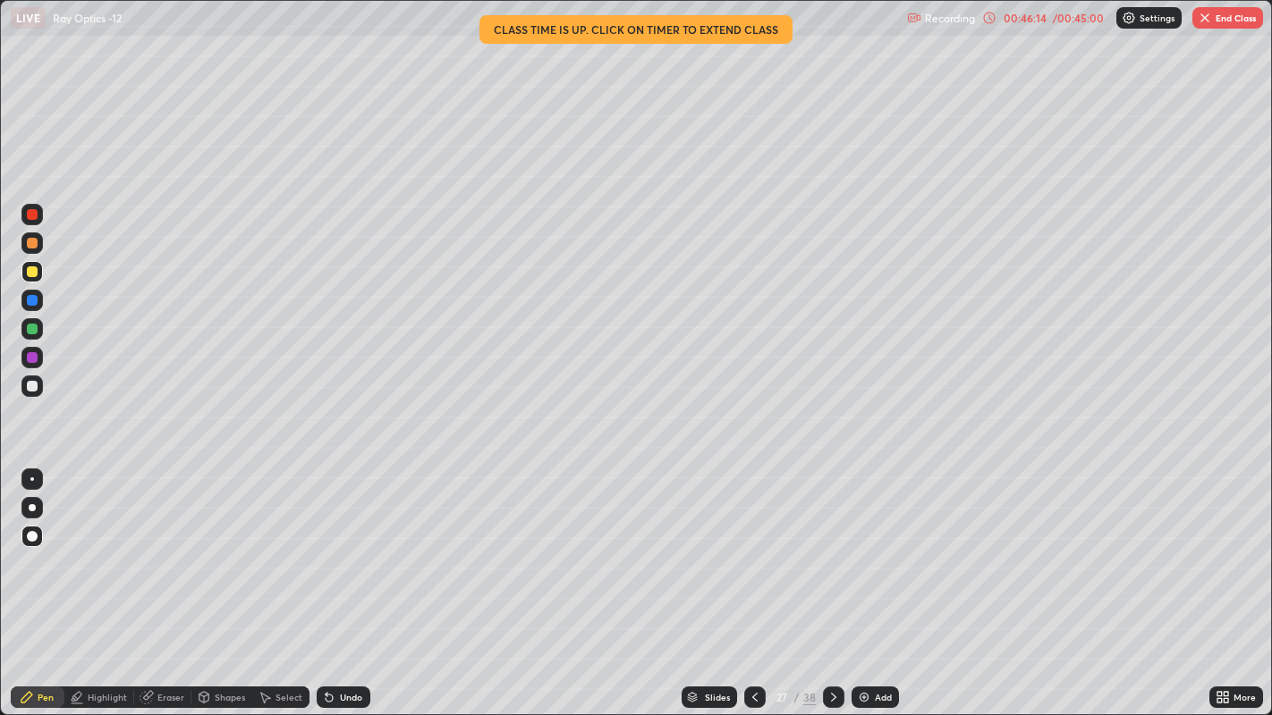
click at [753, 554] on icon at bounding box center [755, 697] width 14 height 14
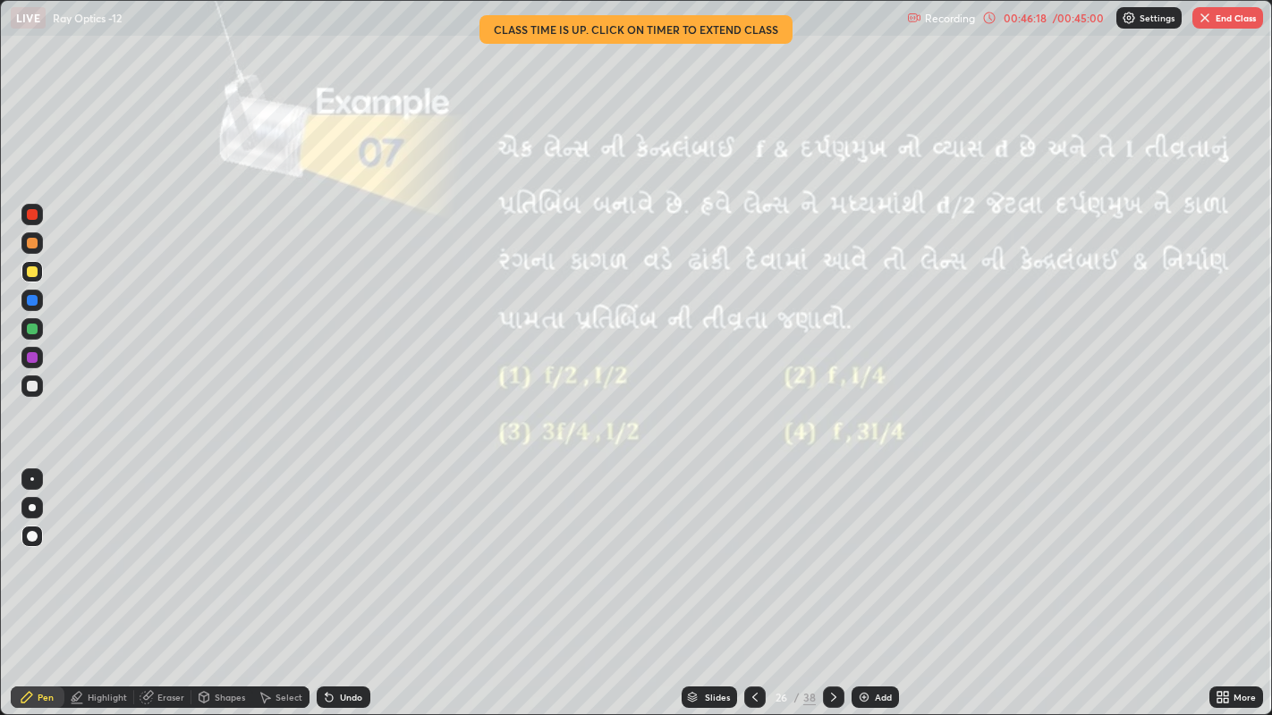
click at [831, 554] on icon at bounding box center [833, 697] width 14 height 14
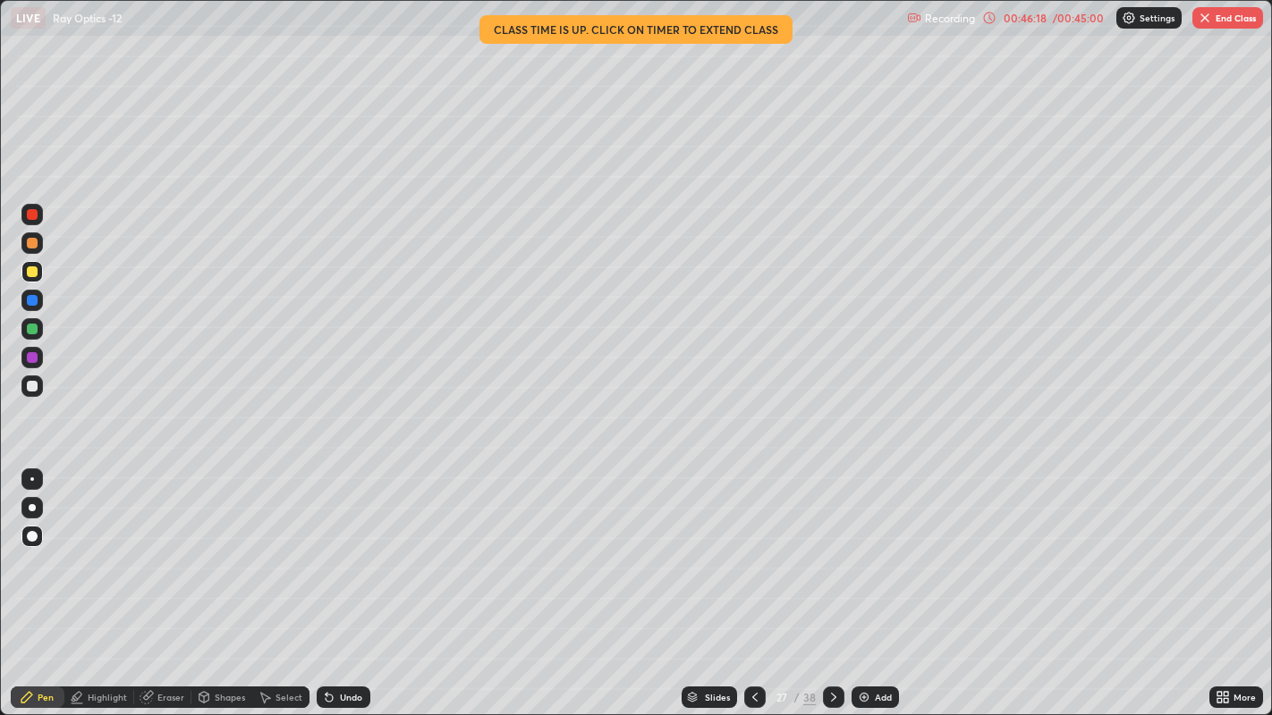
click at [829, 554] on icon at bounding box center [833, 697] width 14 height 14
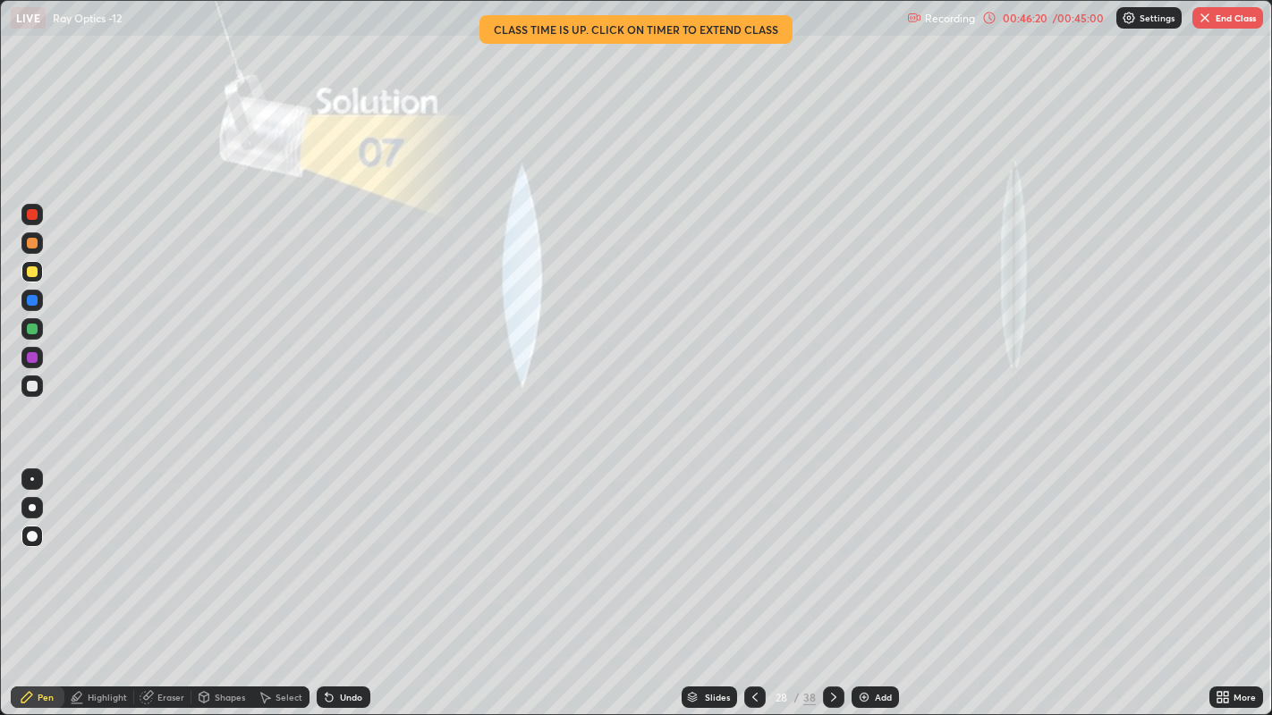
click at [832, 554] on icon at bounding box center [833, 697] width 14 height 14
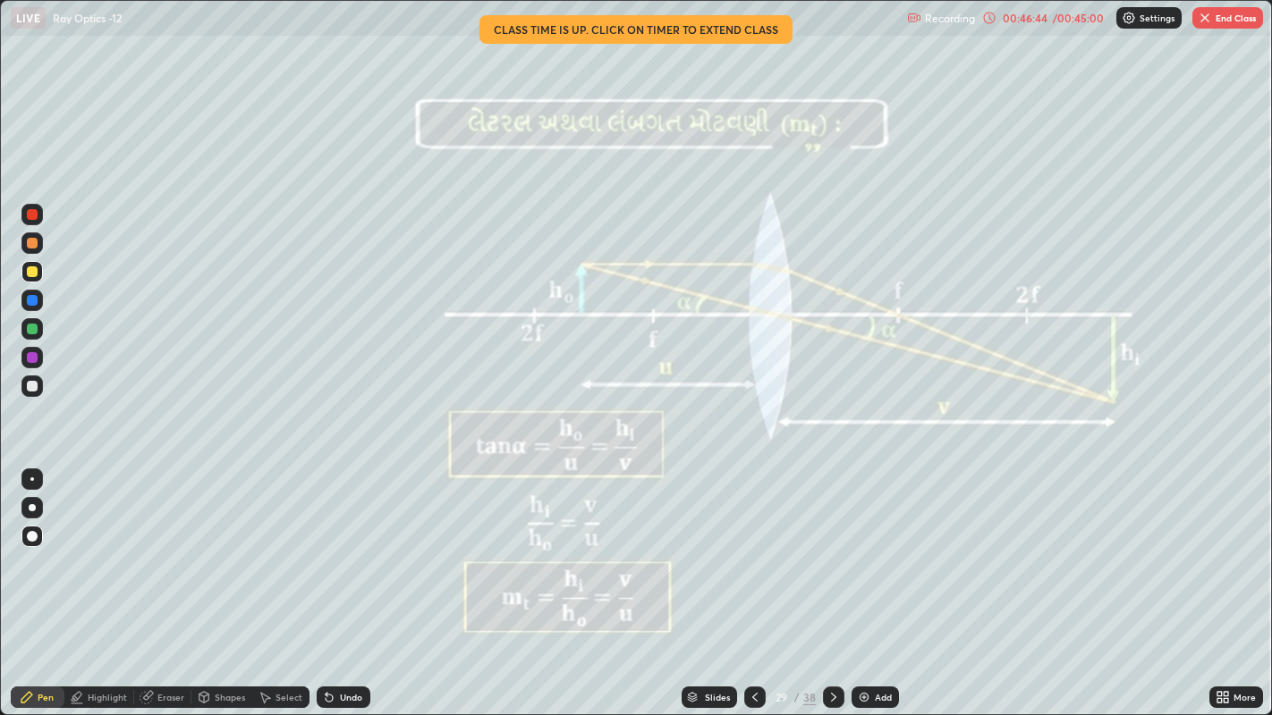
click at [1215, 23] on button "End Class" at bounding box center [1227, 17] width 71 height 21
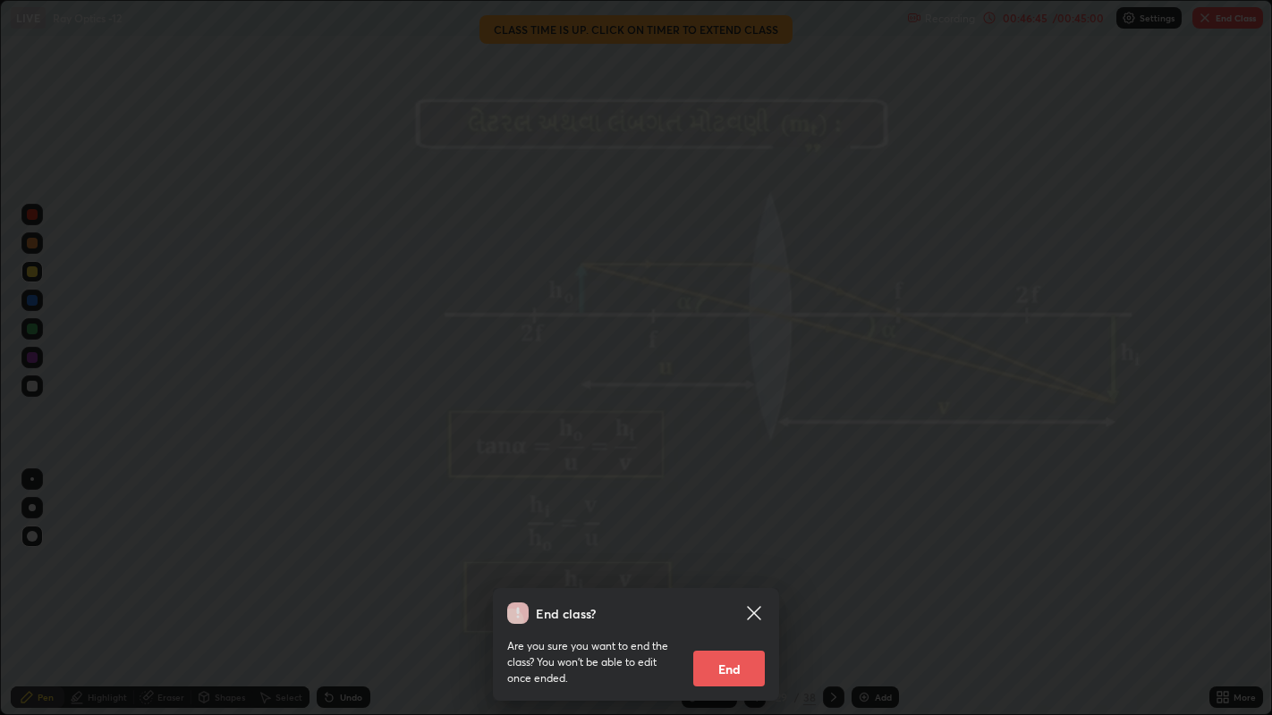
click at [731, 554] on button "End" at bounding box center [729, 669] width 72 height 36
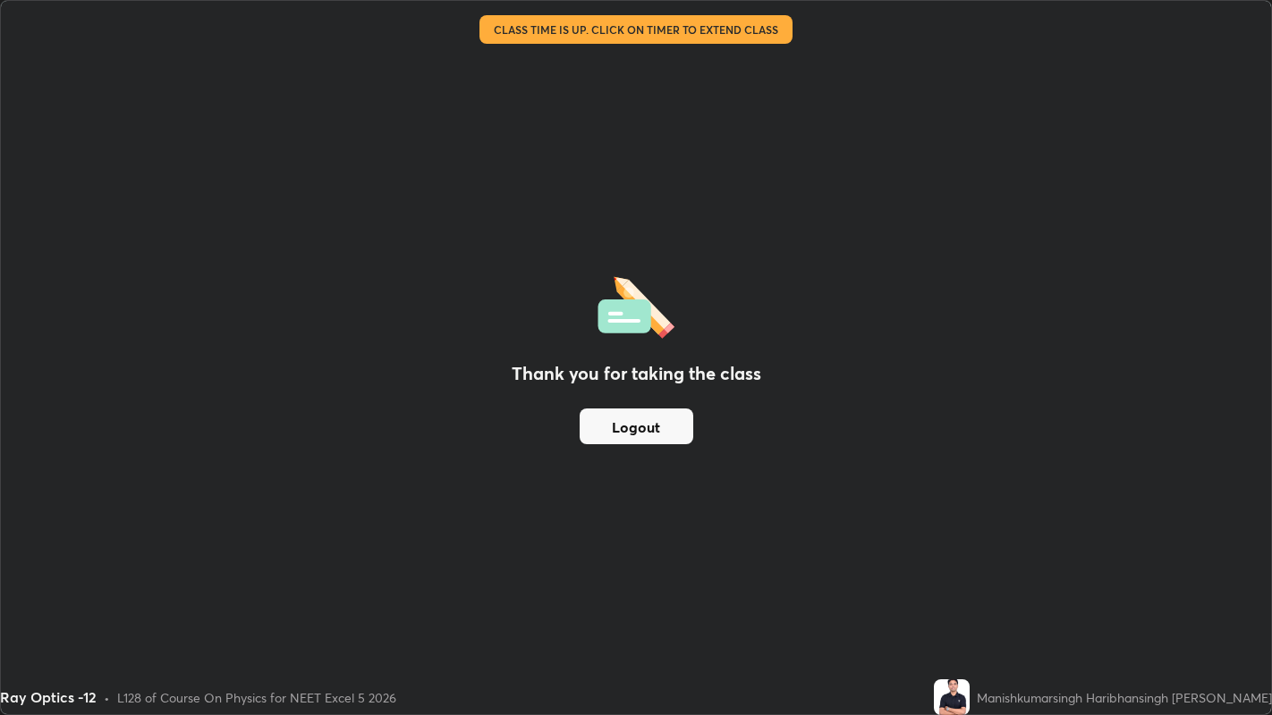
click at [619, 422] on button "Logout" at bounding box center [636, 427] width 114 height 36
